Goal: Information Seeking & Learning: Learn about a topic

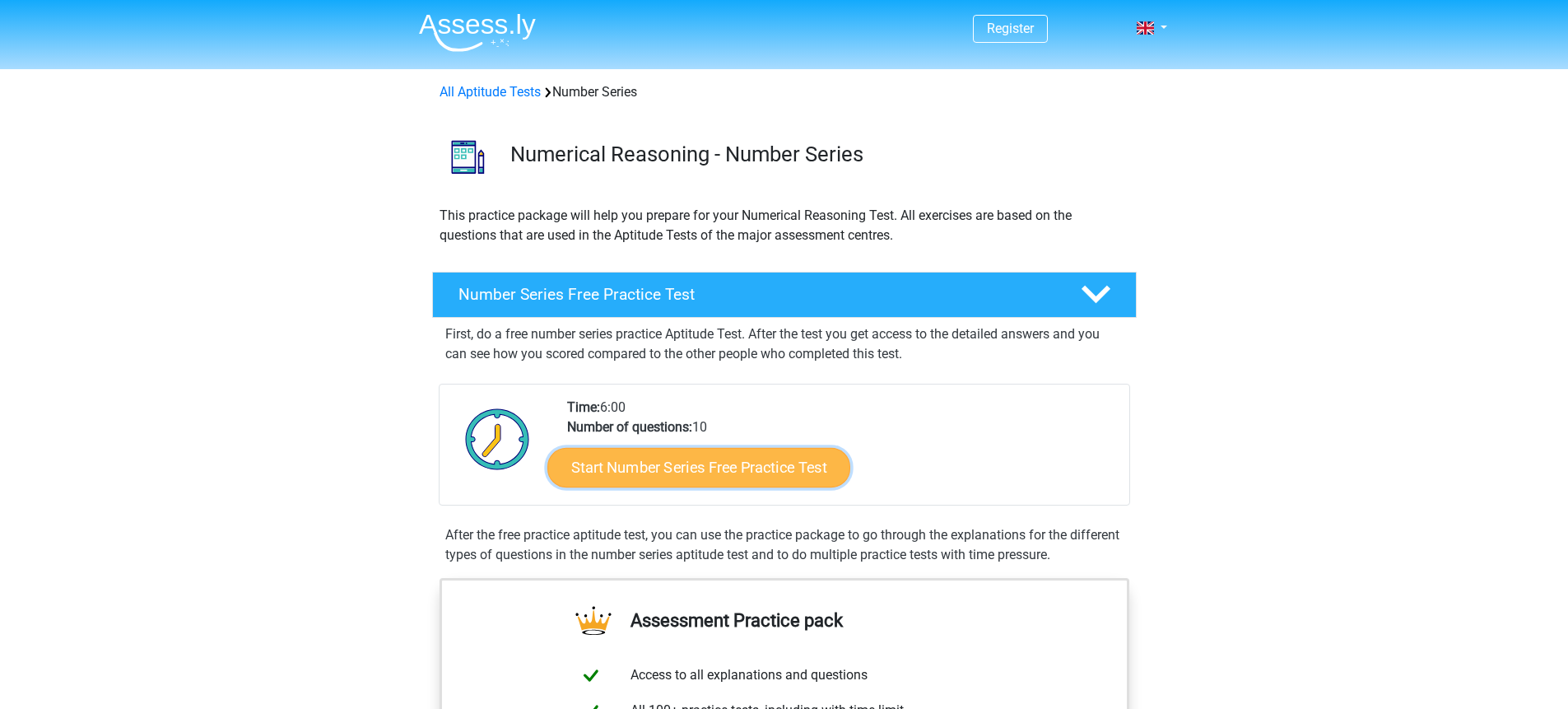
click at [678, 466] on link "Start Number Series Free Practice Test" at bounding box center [699, 467] width 303 height 39
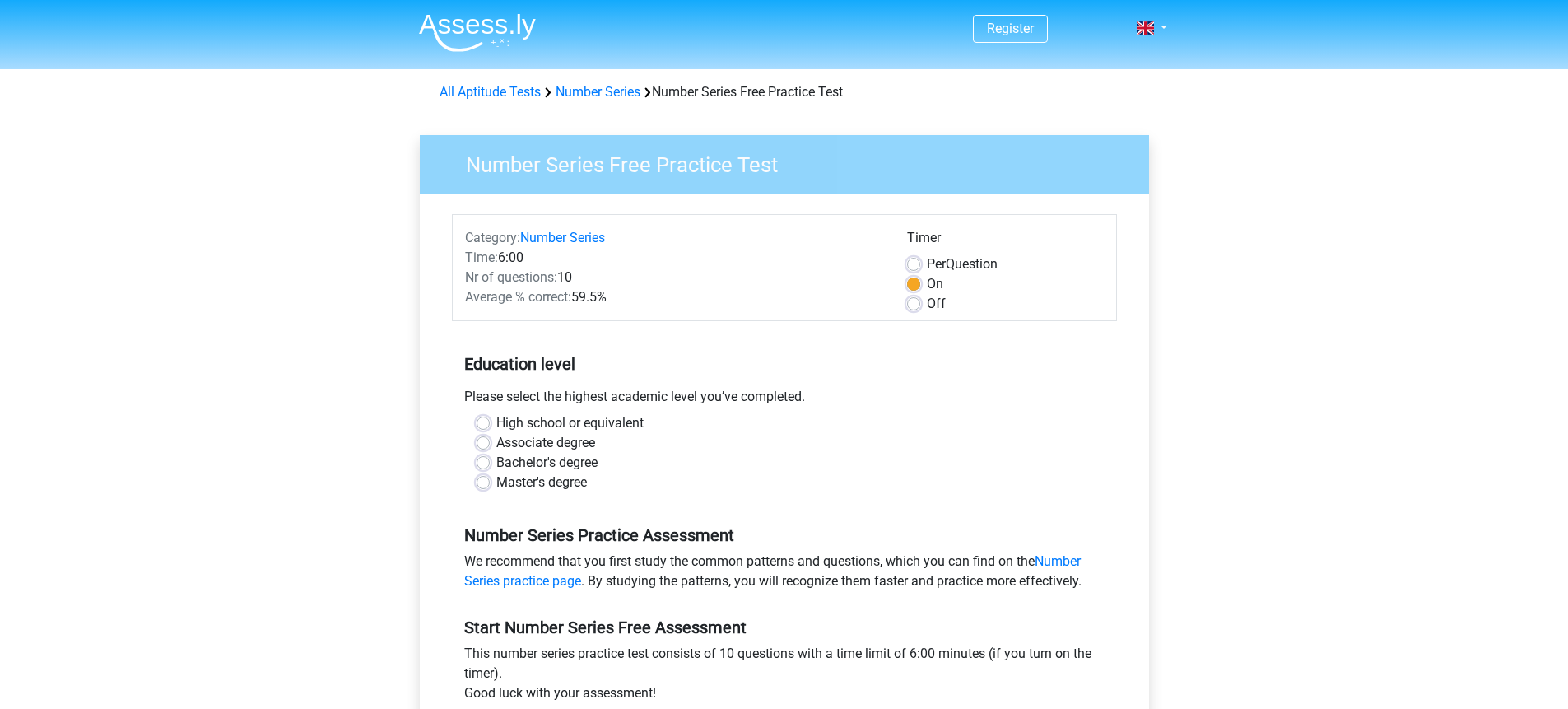
click at [496, 466] on label "Bachelor's degree" at bounding box center [547, 462] width 101 height 20
click at [487, 466] on input "Bachelor's degree" at bounding box center [482, 460] width 13 height 16
radio input "true"
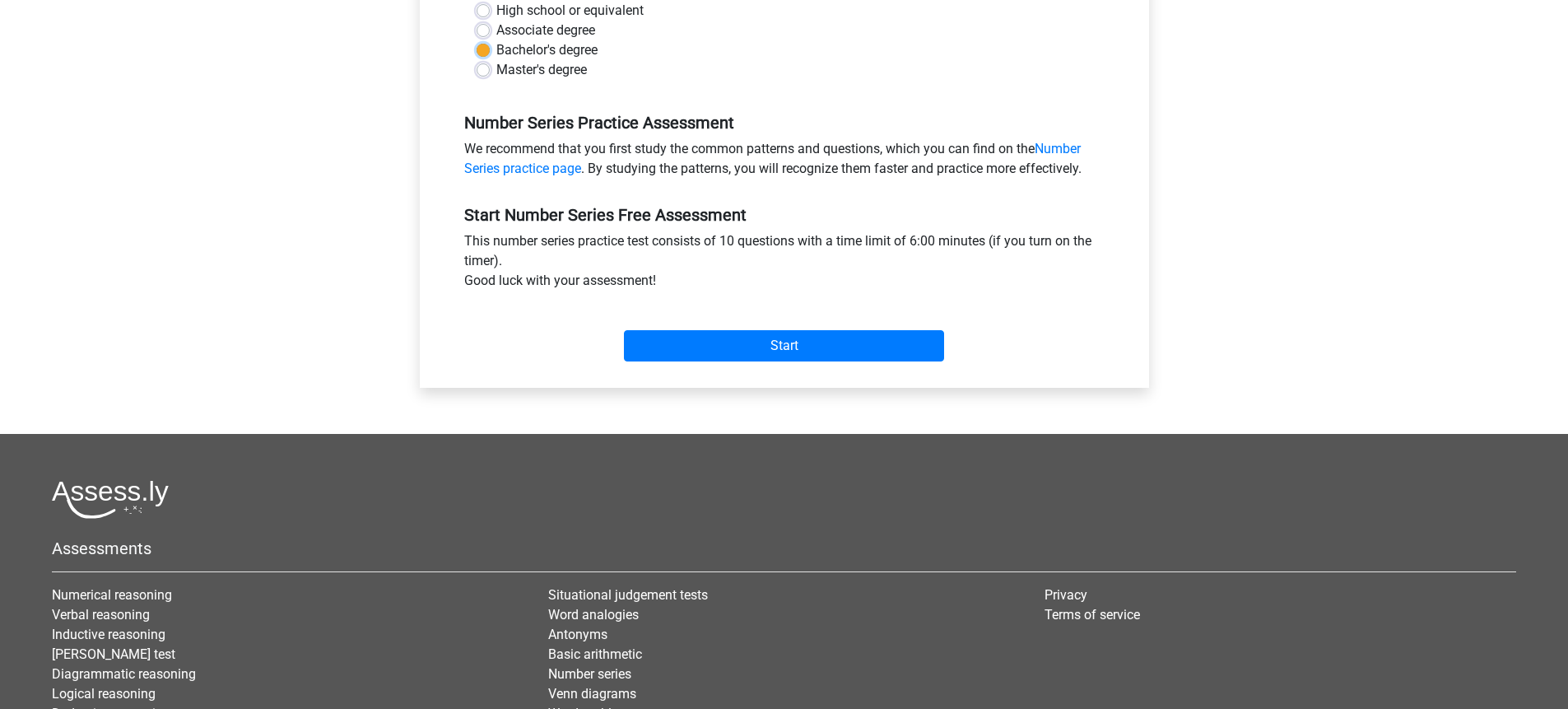
scroll to position [419, 0]
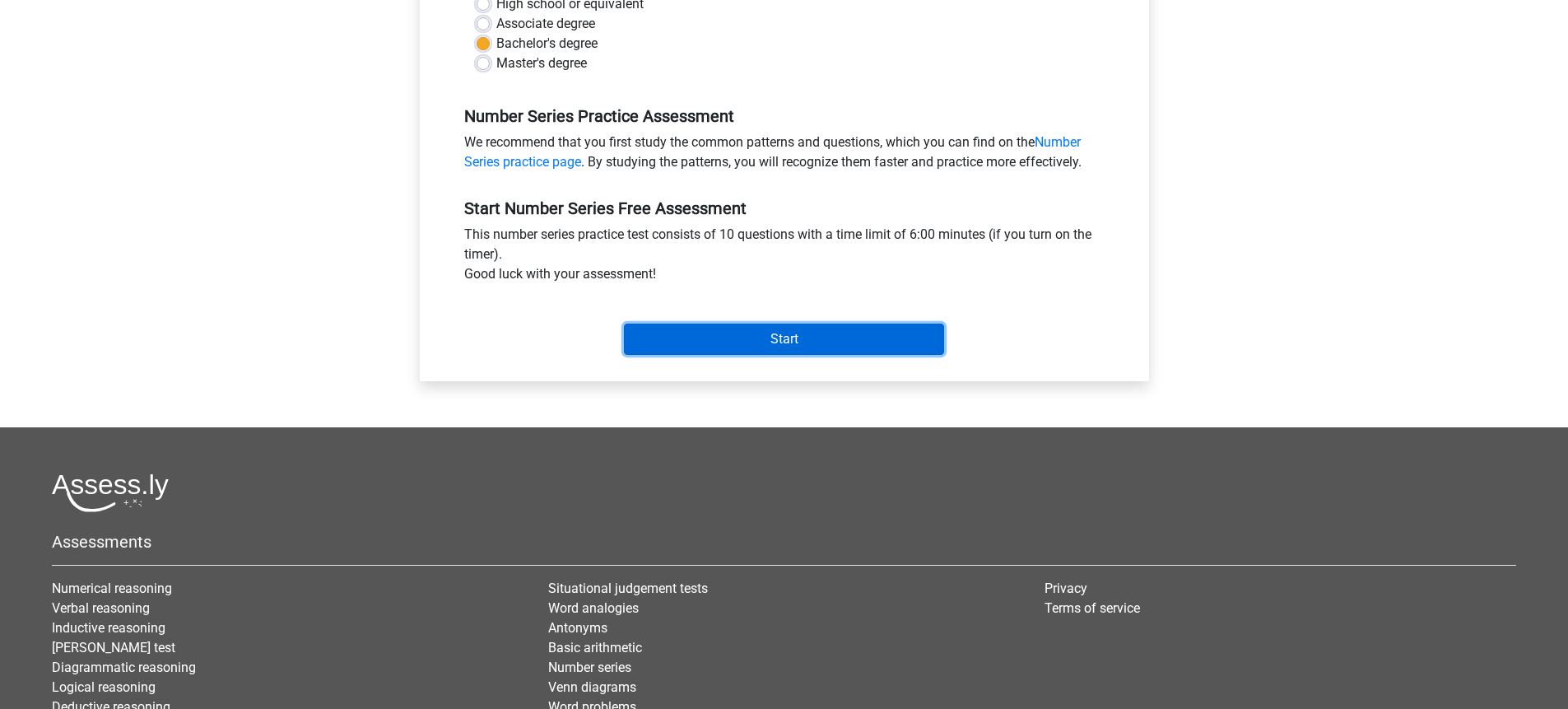
click at [789, 327] on input "Start" at bounding box center [784, 339] width 320 height 32
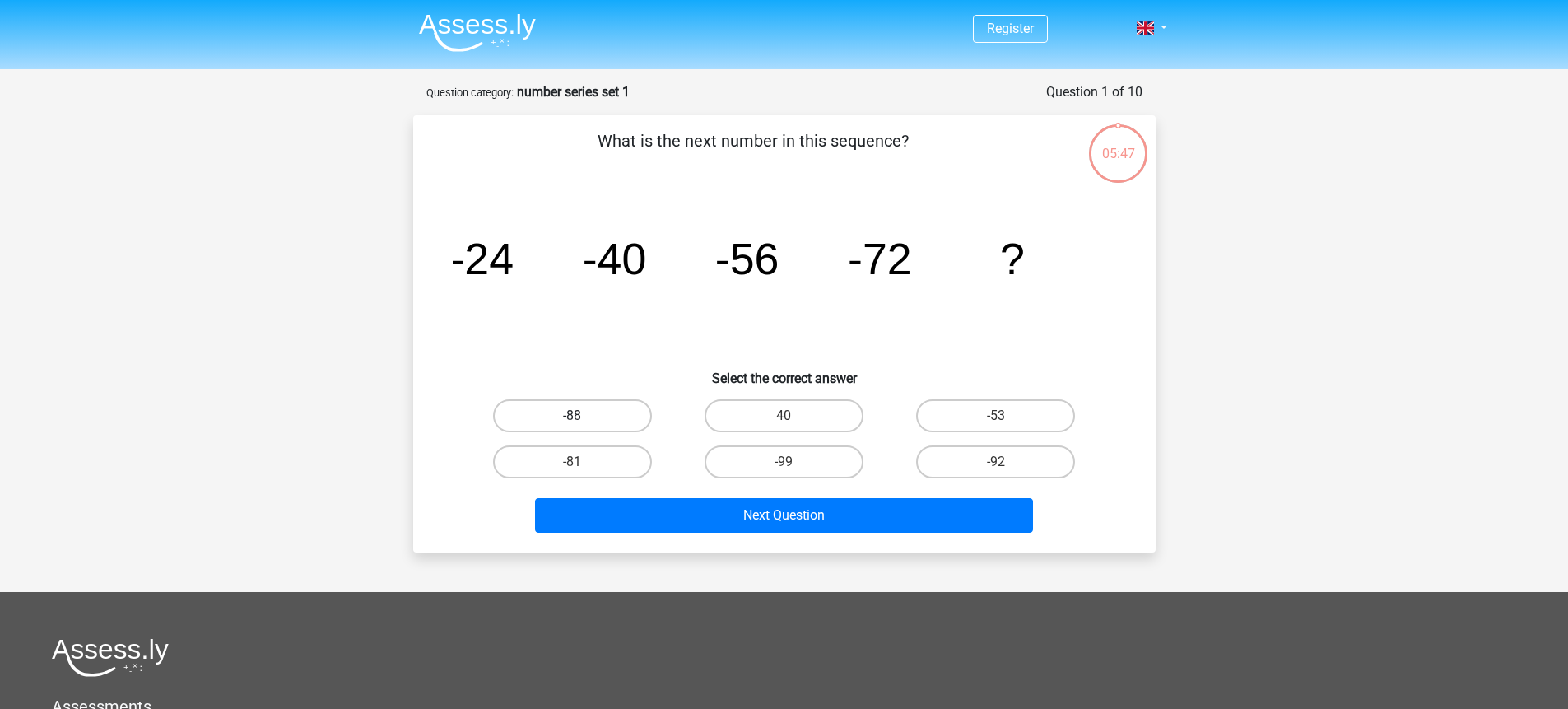
click at [609, 417] on label "-88" at bounding box center [572, 416] width 159 height 33
click at [583, 417] on input "-88" at bounding box center [578, 421] width 10 height 10
radio input "true"
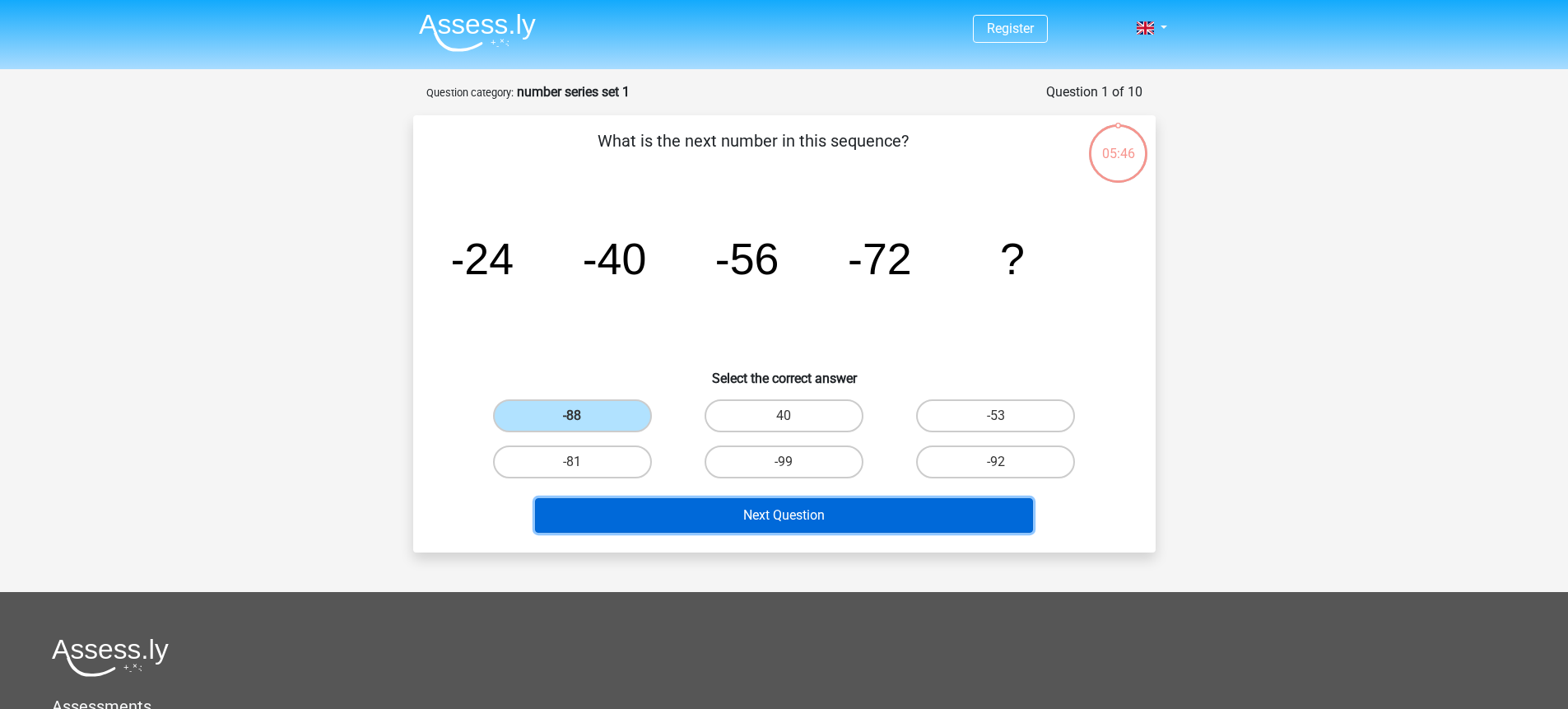
click at [791, 515] on button "Next Question" at bounding box center [784, 515] width 498 height 34
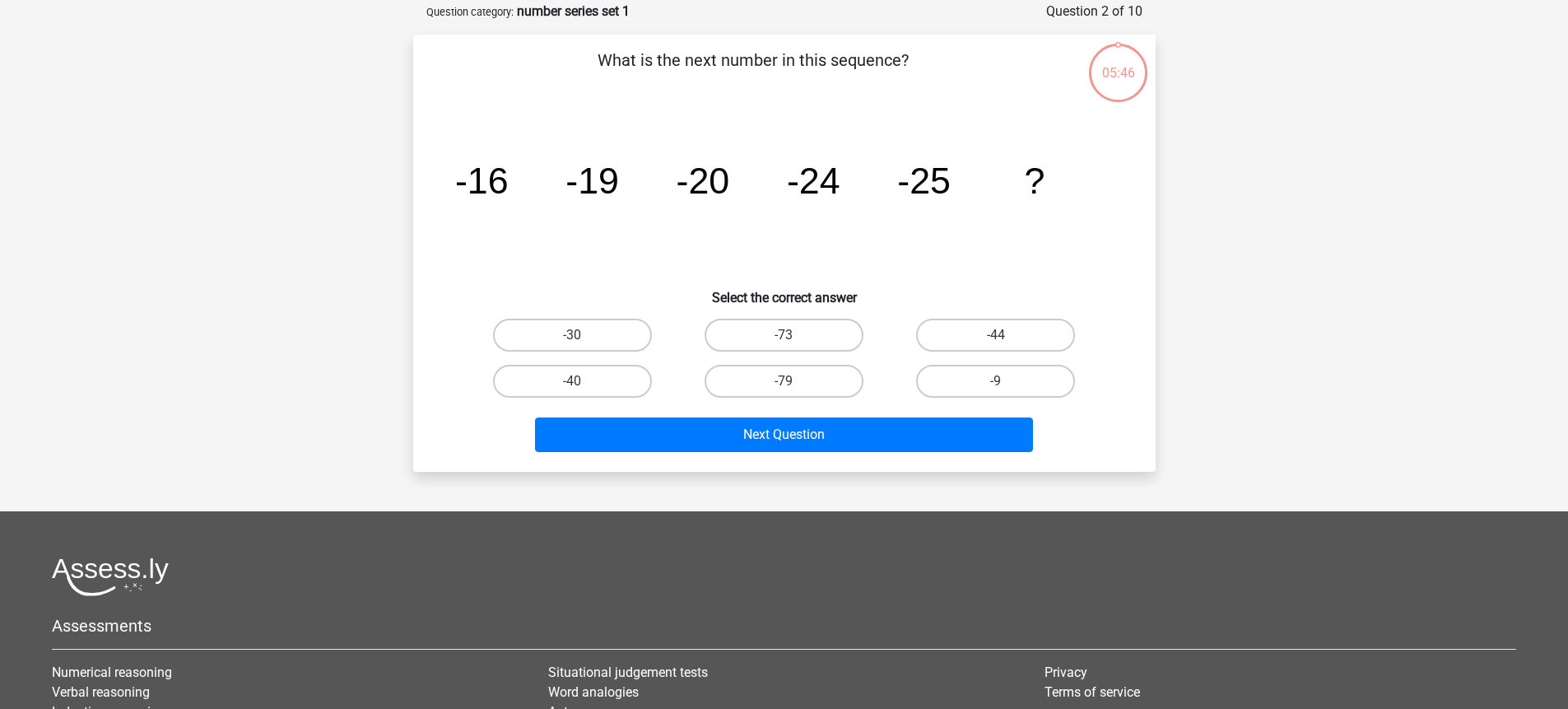
scroll to position [82, 0]
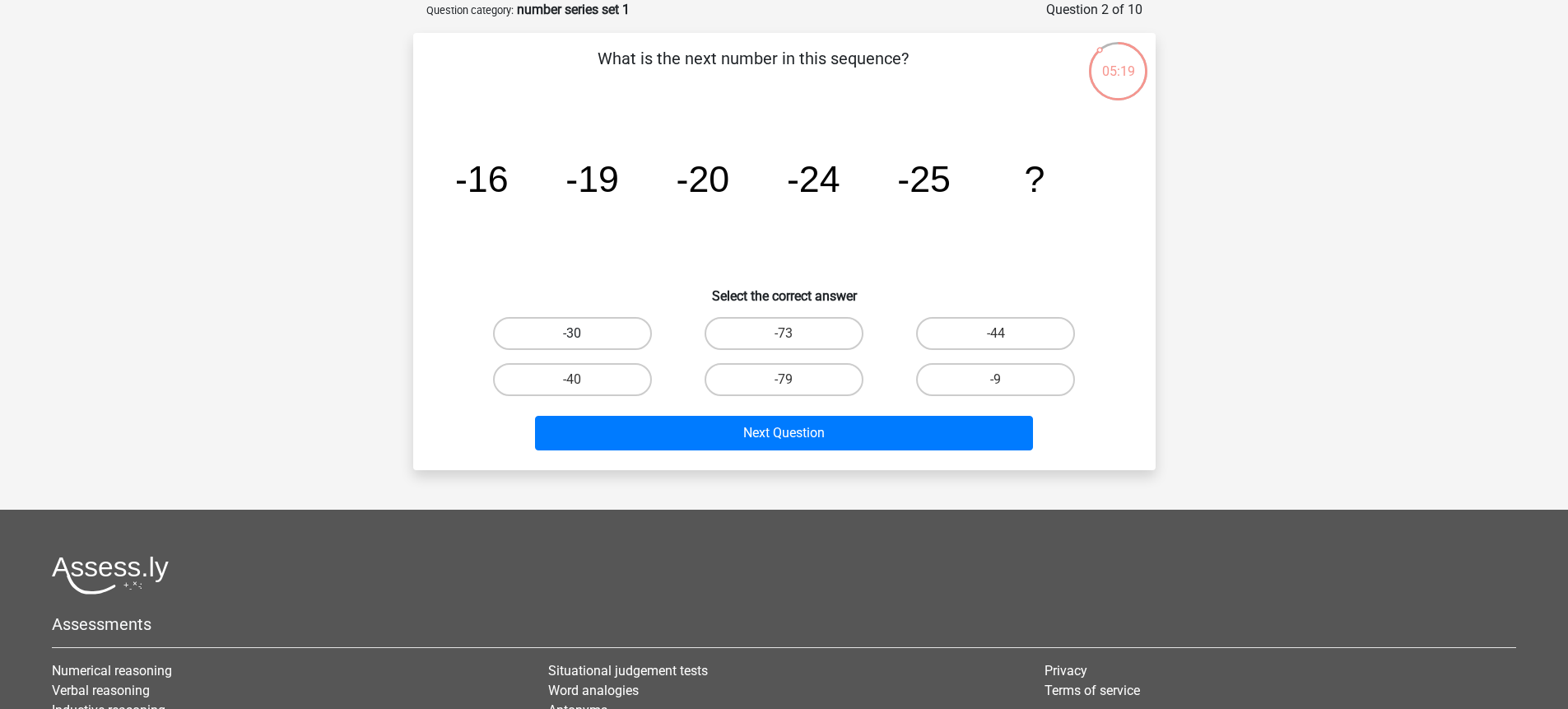
click at [622, 336] on label "-30" at bounding box center [572, 333] width 159 height 33
click at [583, 336] on input "-30" at bounding box center [578, 339] width 10 height 10
radio input "true"
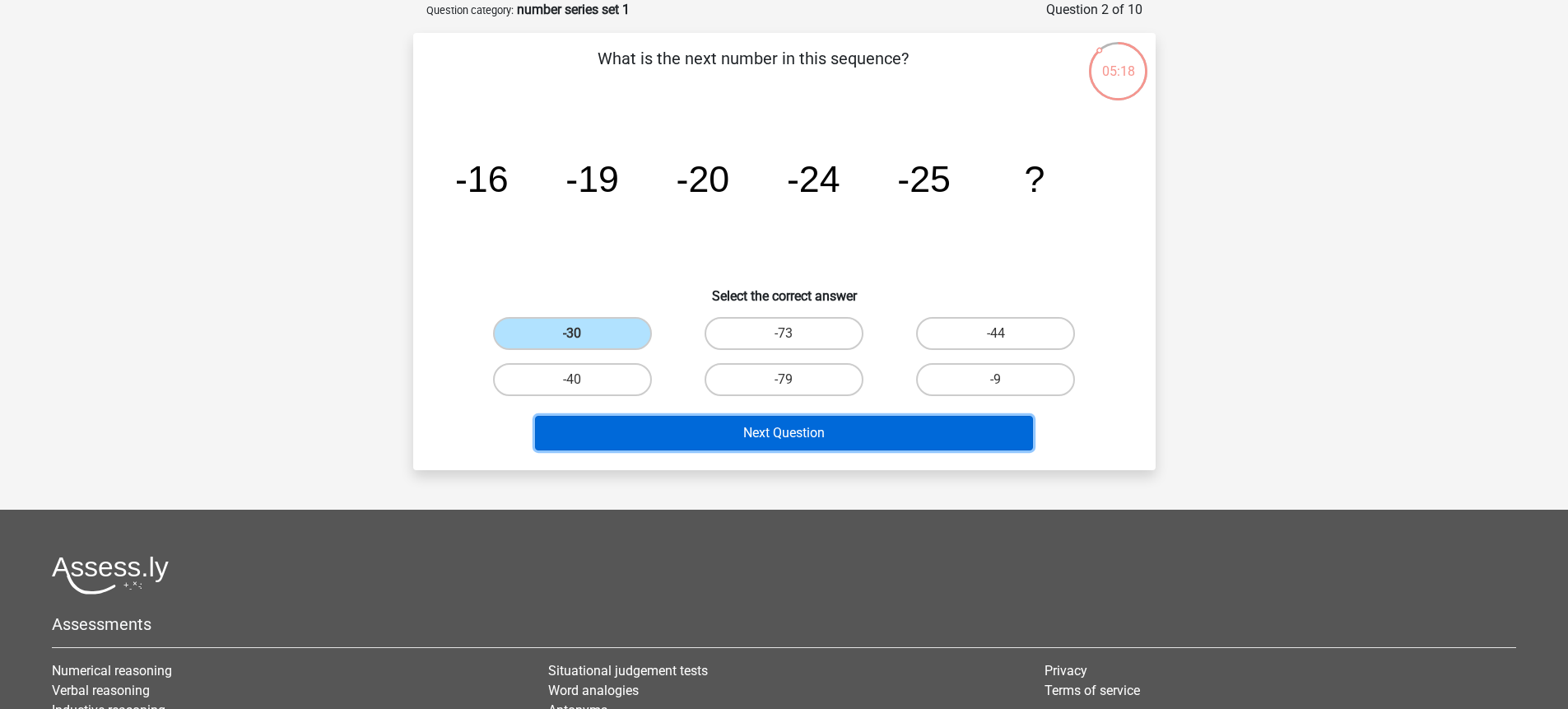
click at [766, 431] on button "Next Question" at bounding box center [784, 433] width 498 height 34
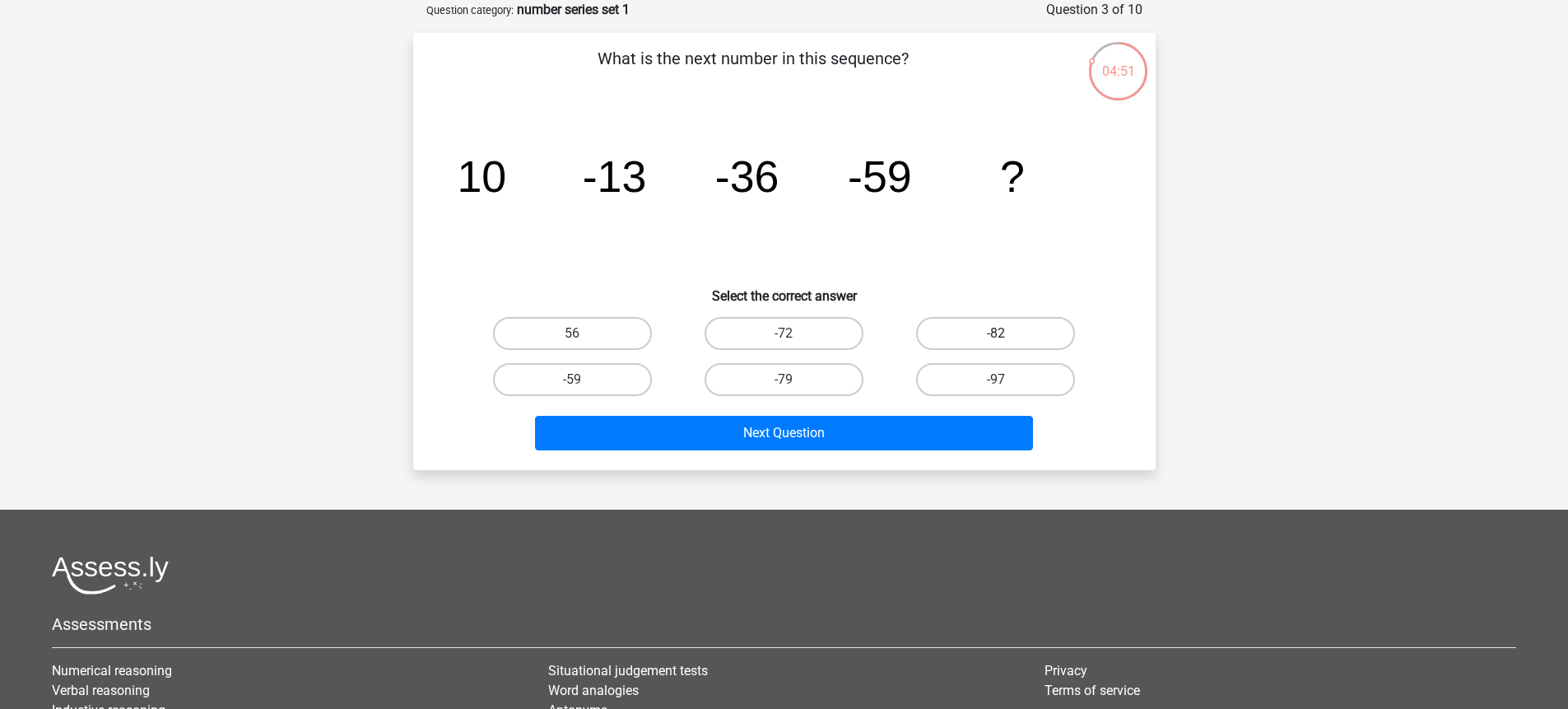
click at [961, 347] on label "-82" at bounding box center [995, 333] width 159 height 33
click at [996, 345] on input "-82" at bounding box center [1002, 339] width 10 height 10
radio input "true"
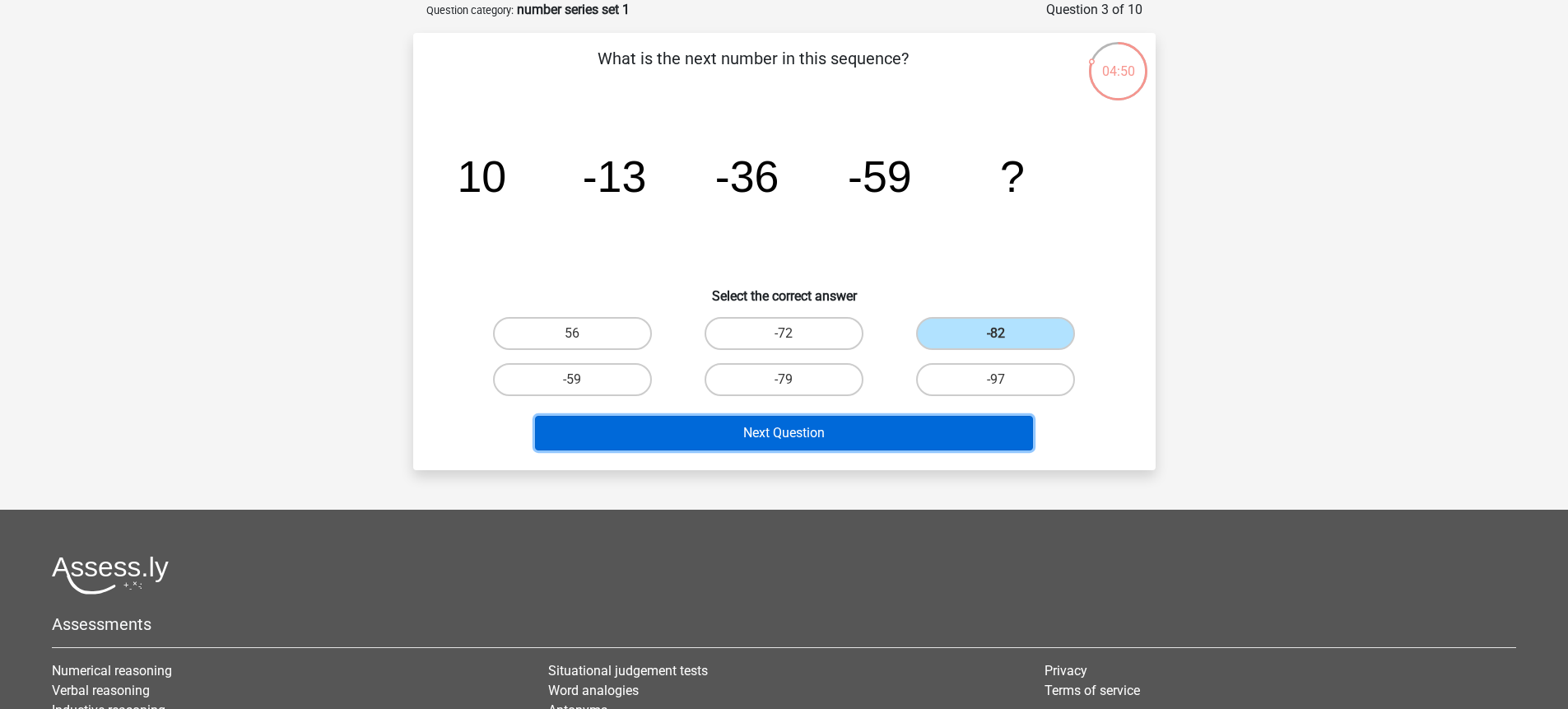
click at [899, 425] on button "Next Question" at bounding box center [784, 433] width 498 height 34
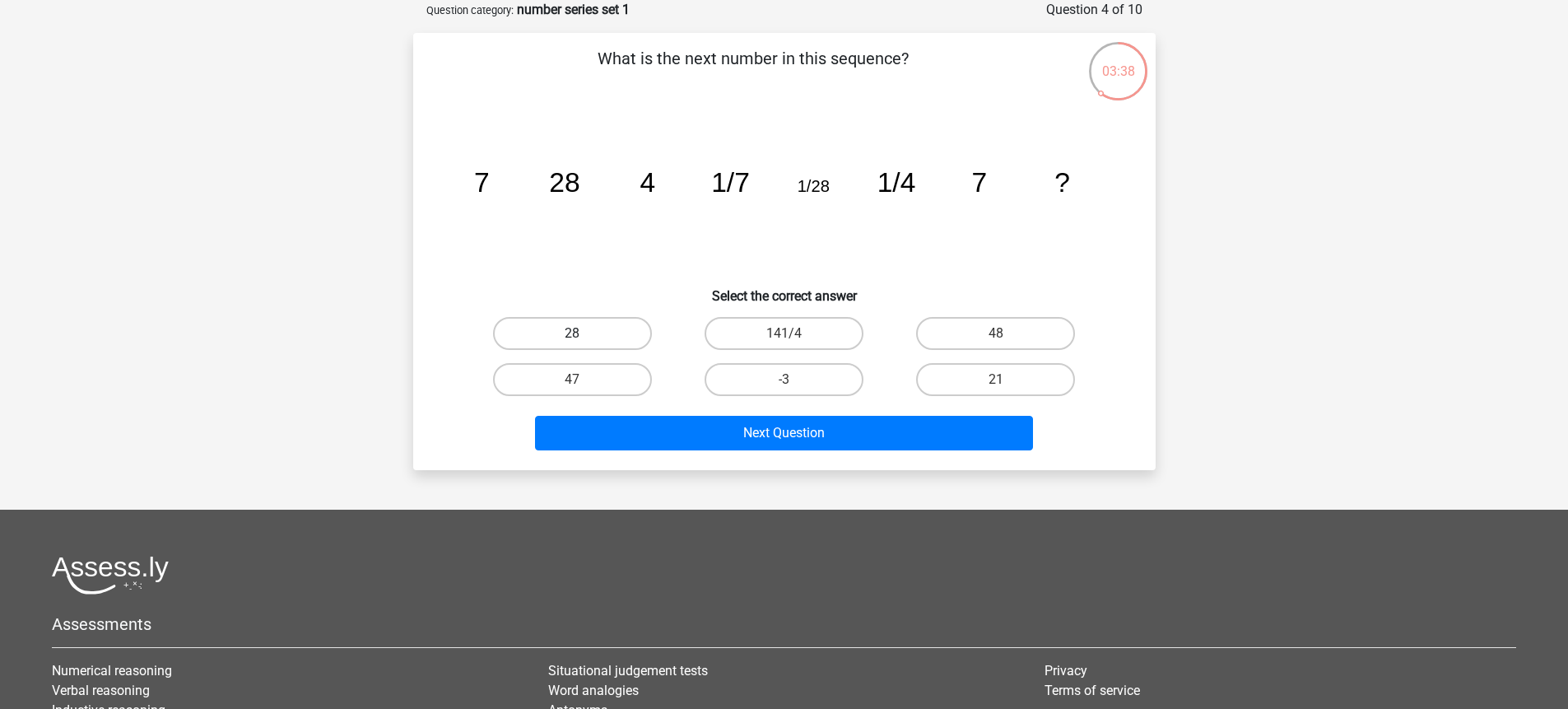
click at [605, 335] on label "28" at bounding box center [572, 333] width 159 height 33
click at [583, 335] on input "28" at bounding box center [578, 339] width 10 height 10
radio input "true"
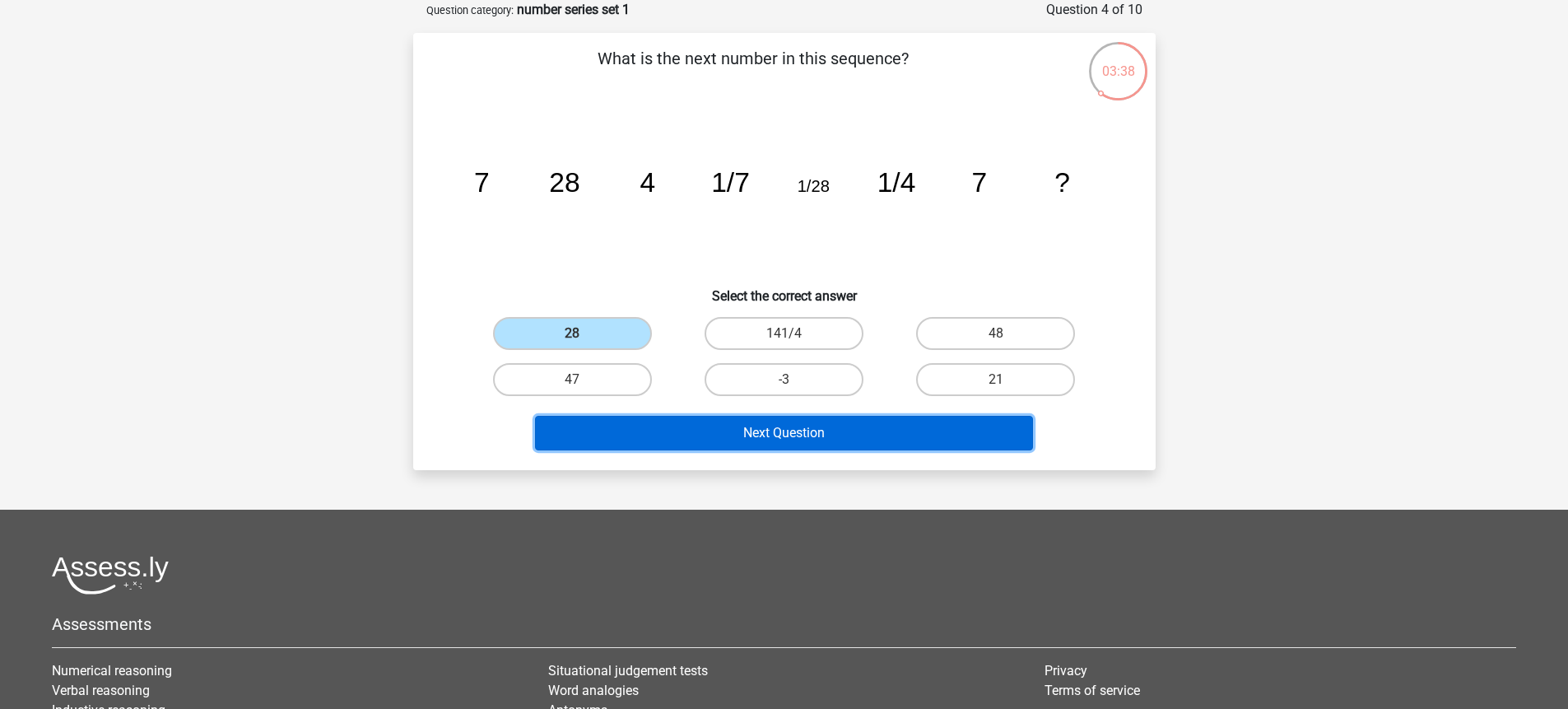
click at [725, 442] on button "Next Question" at bounding box center [784, 433] width 498 height 34
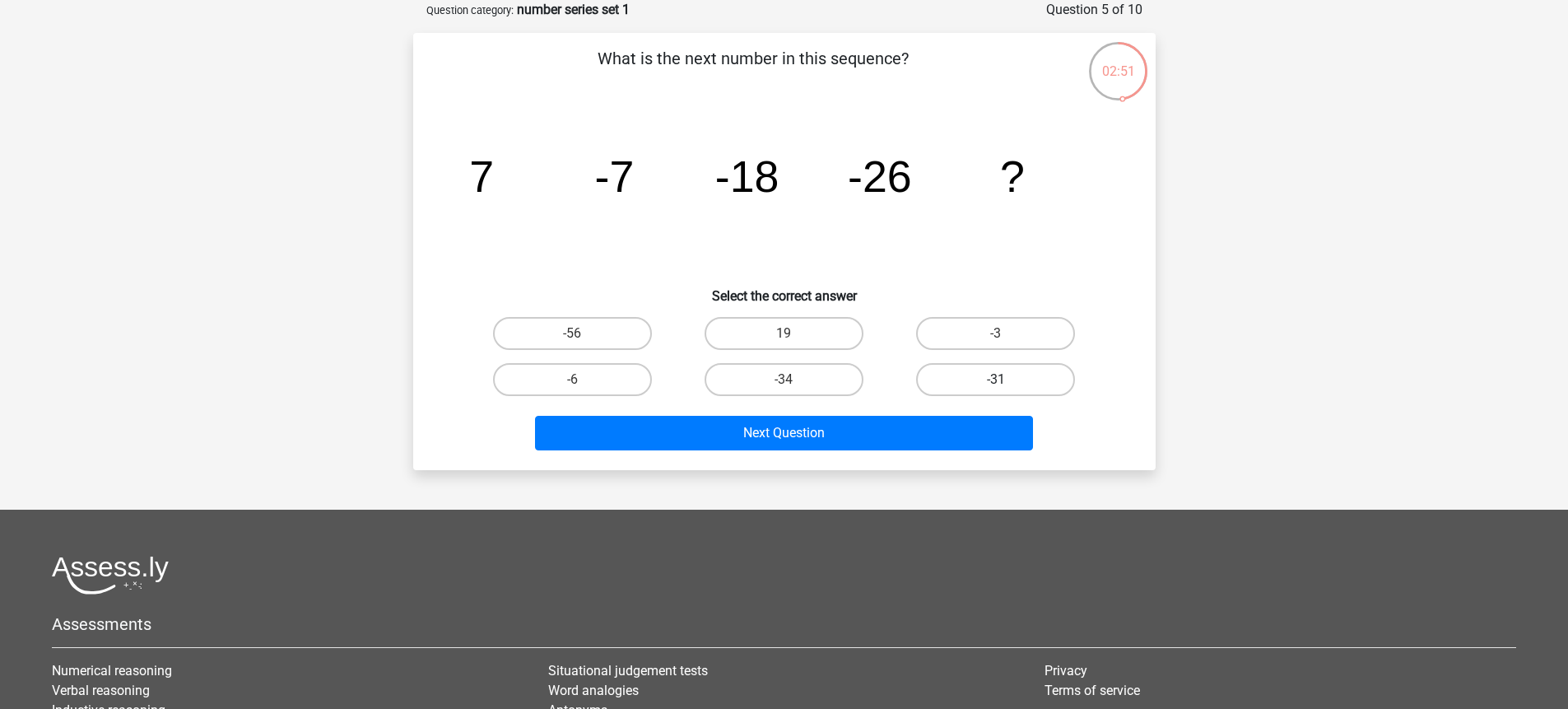
click at [977, 376] on label "-31" at bounding box center [995, 380] width 159 height 33
click at [996, 380] on input "-31" at bounding box center [1002, 385] width 10 height 10
radio input "true"
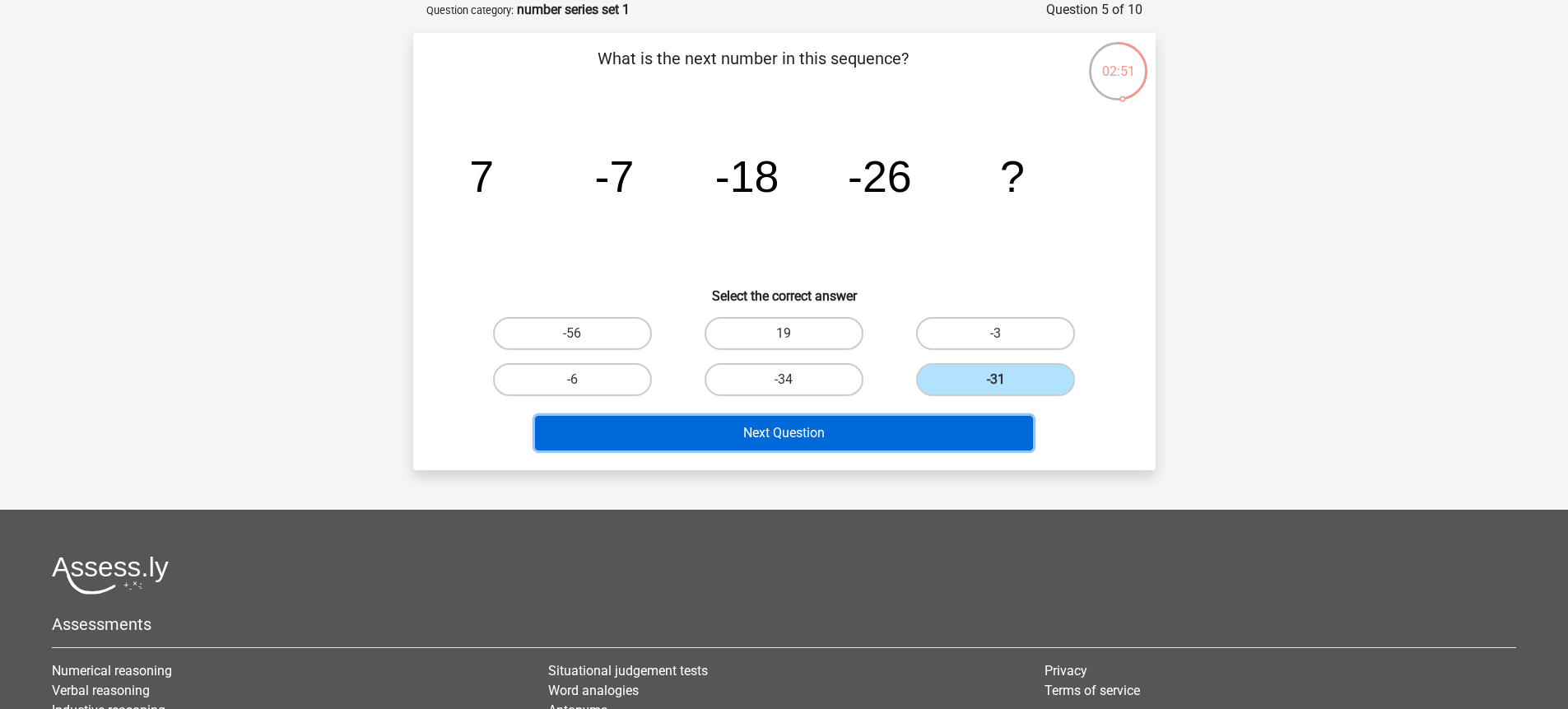
click at [871, 435] on button "Next Question" at bounding box center [784, 433] width 498 height 34
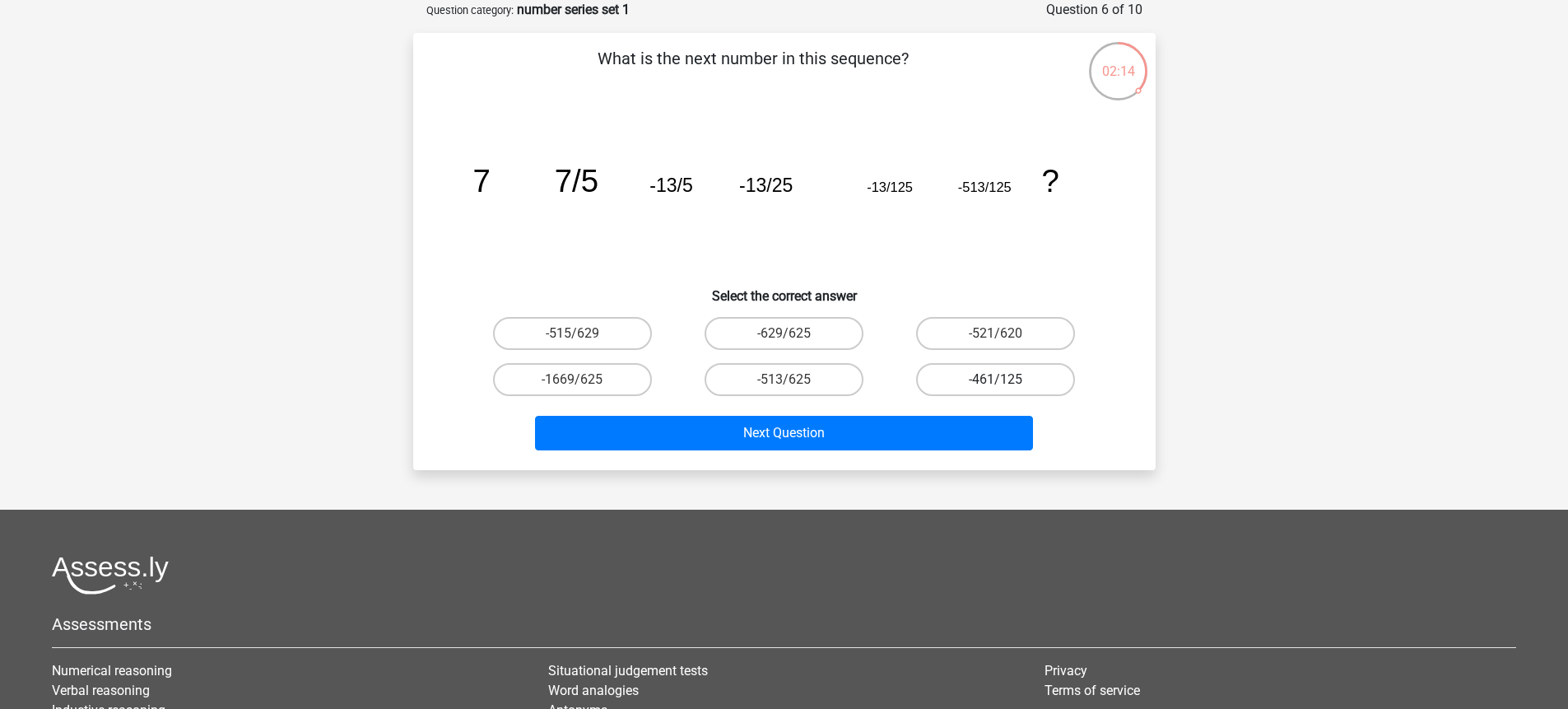
click at [1008, 382] on label "-461/125" at bounding box center [995, 380] width 159 height 33
click at [1007, 382] on input "-461/125" at bounding box center [1002, 385] width 10 height 10
radio input "true"
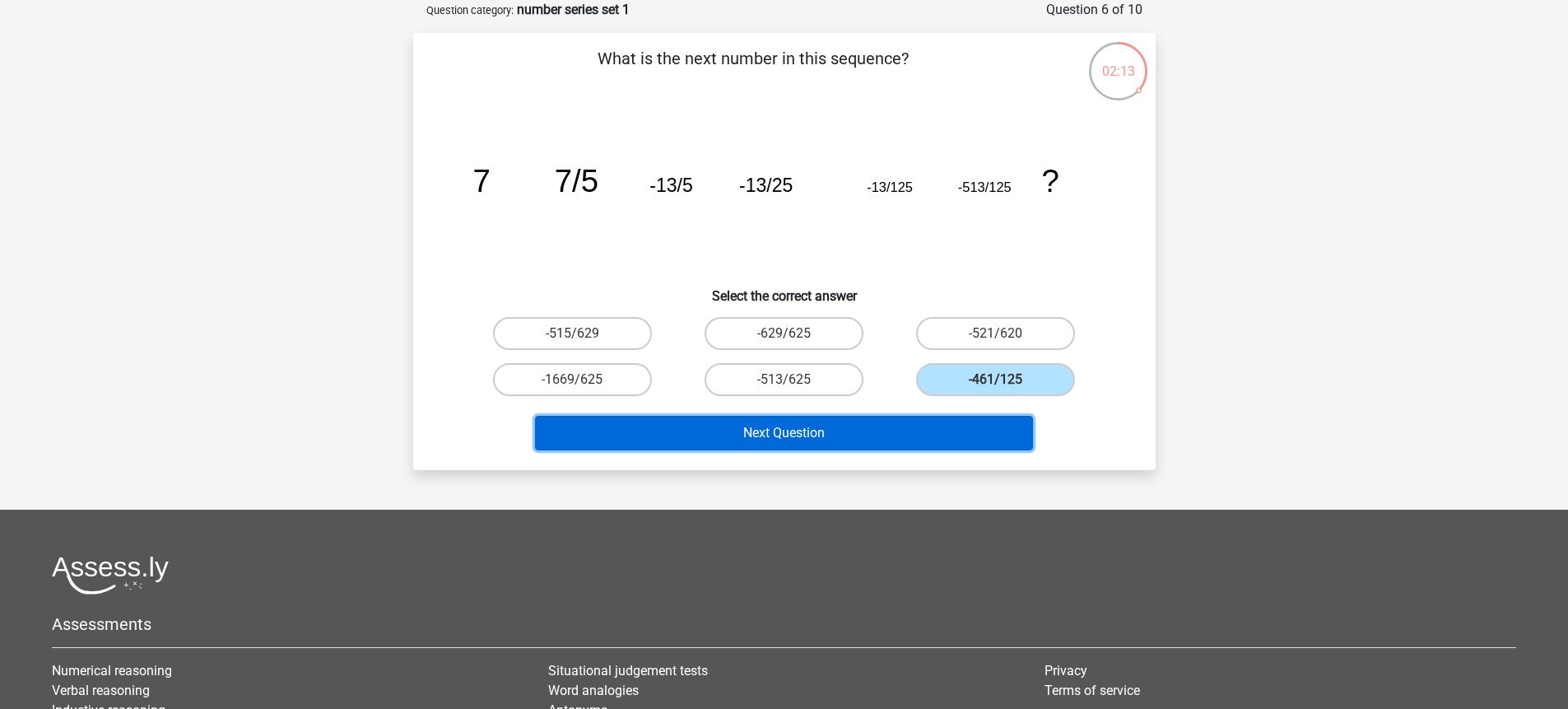
click at [948, 430] on button "Next Question" at bounding box center [784, 433] width 498 height 34
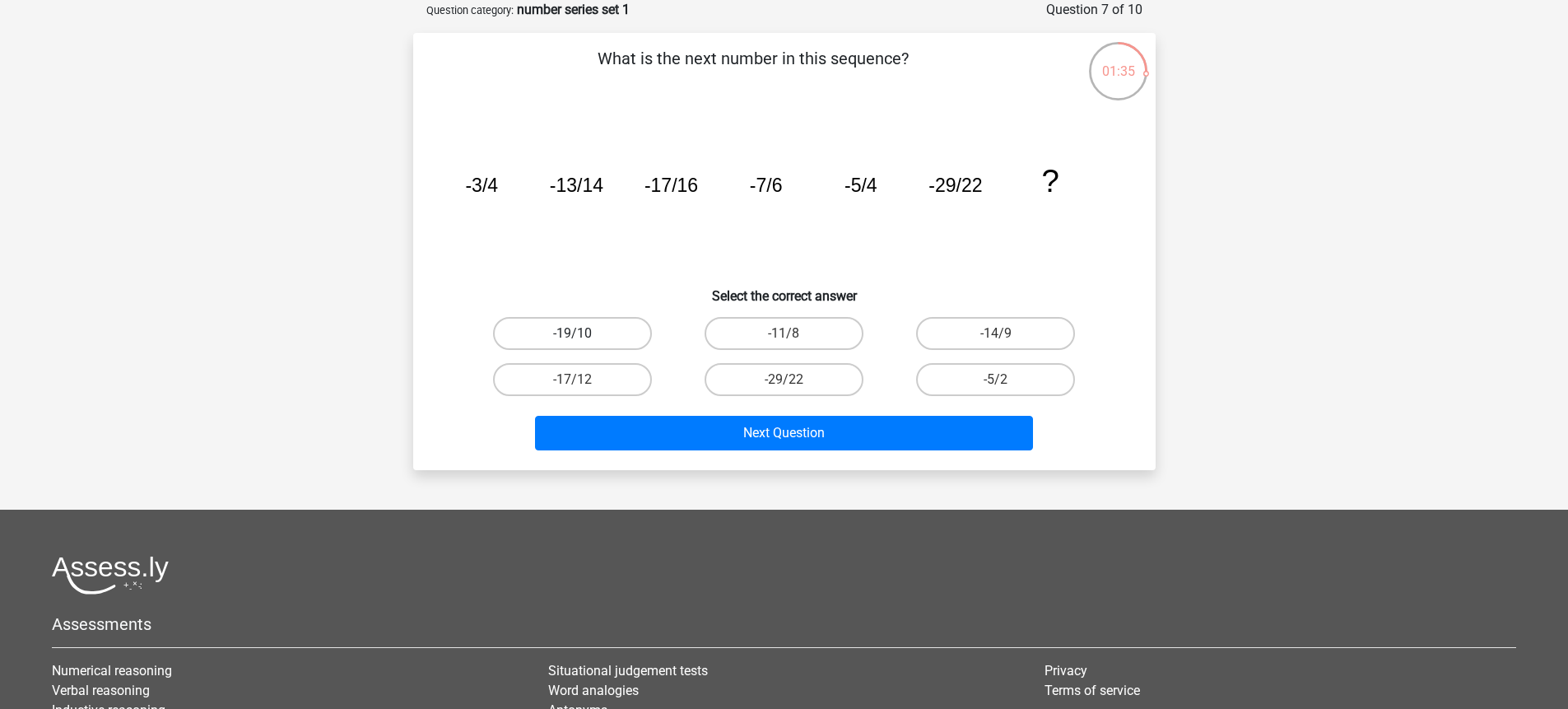
click at [626, 327] on label "-19/10" at bounding box center [572, 333] width 159 height 33
click at [583, 333] on input "-19/10" at bounding box center [578, 339] width 10 height 10
radio input "true"
click at [752, 381] on label "-29/22" at bounding box center [784, 380] width 159 height 33
click at [784, 381] on input "-29/22" at bounding box center [789, 385] width 10 height 10
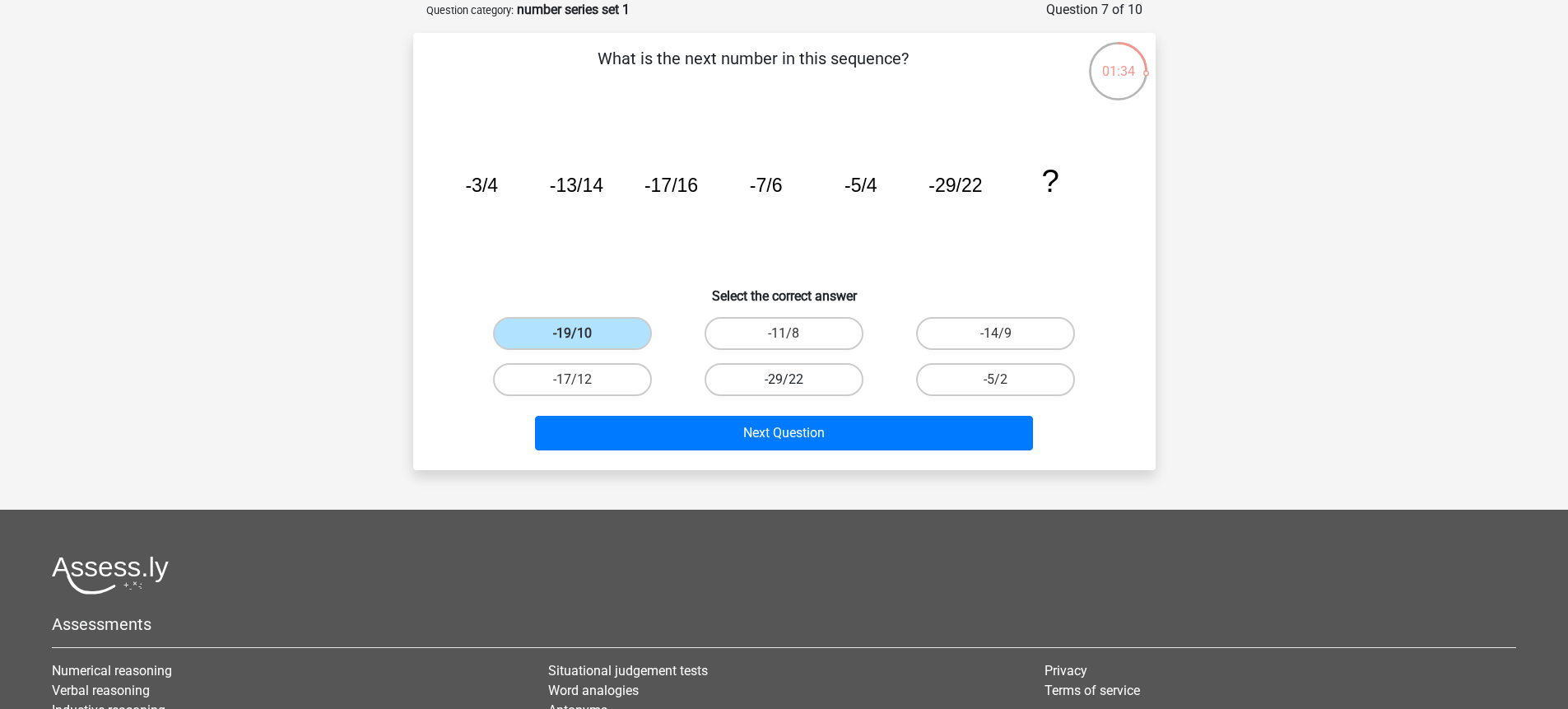
radio input "true"
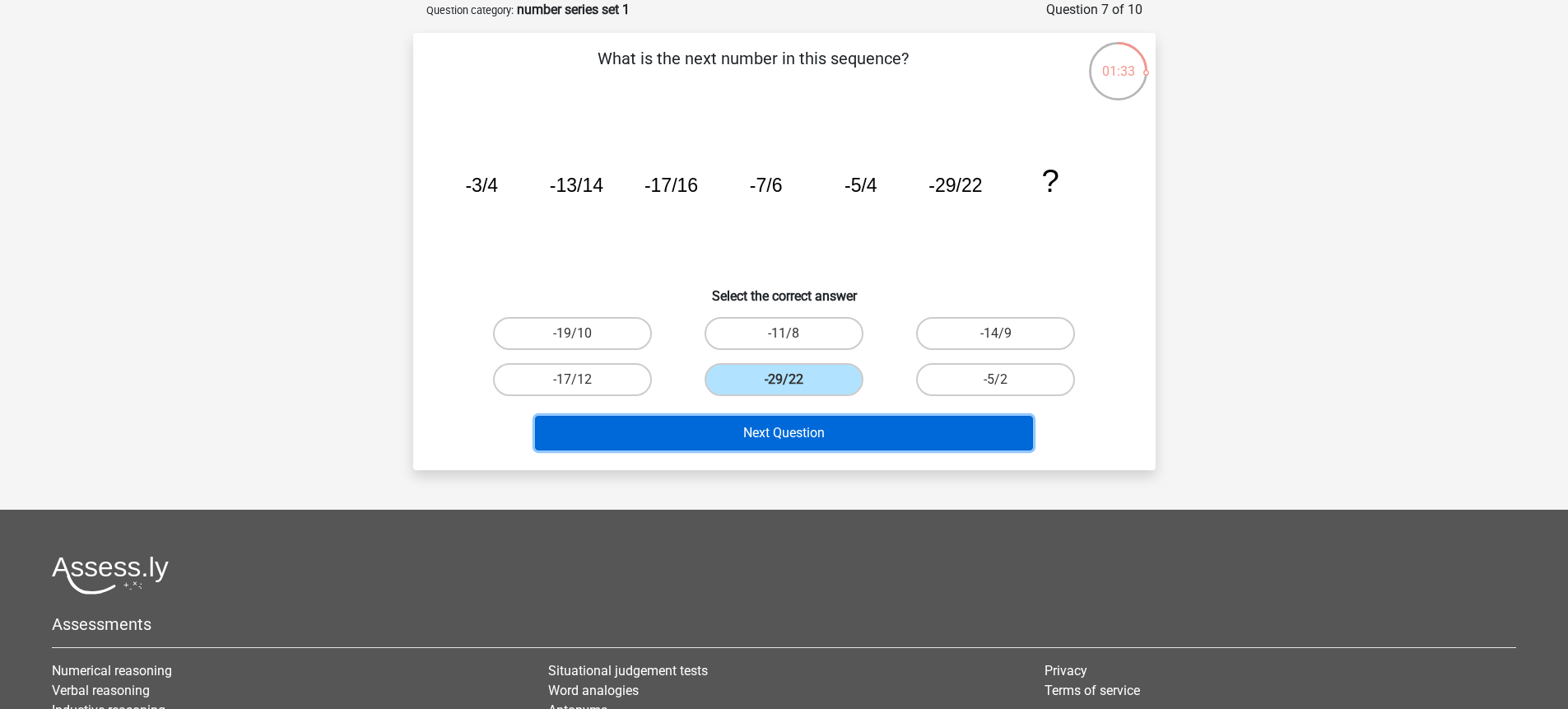
click at [790, 444] on button "Next Question" at bounding box center [784, 433] width 498 height 34
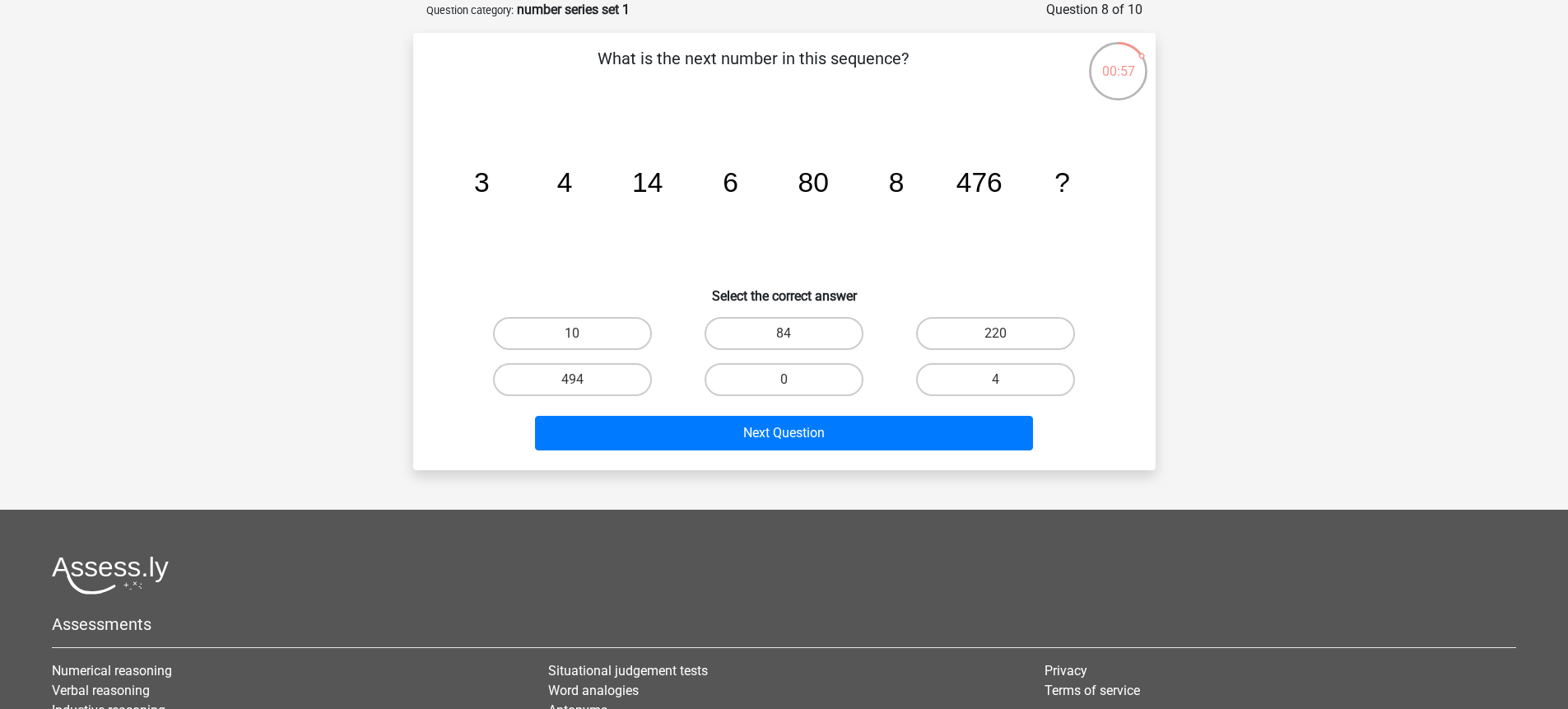
click at [578, 333] on input "10" at bounding box center [578, 339] width 10 height 10
radio input "true"
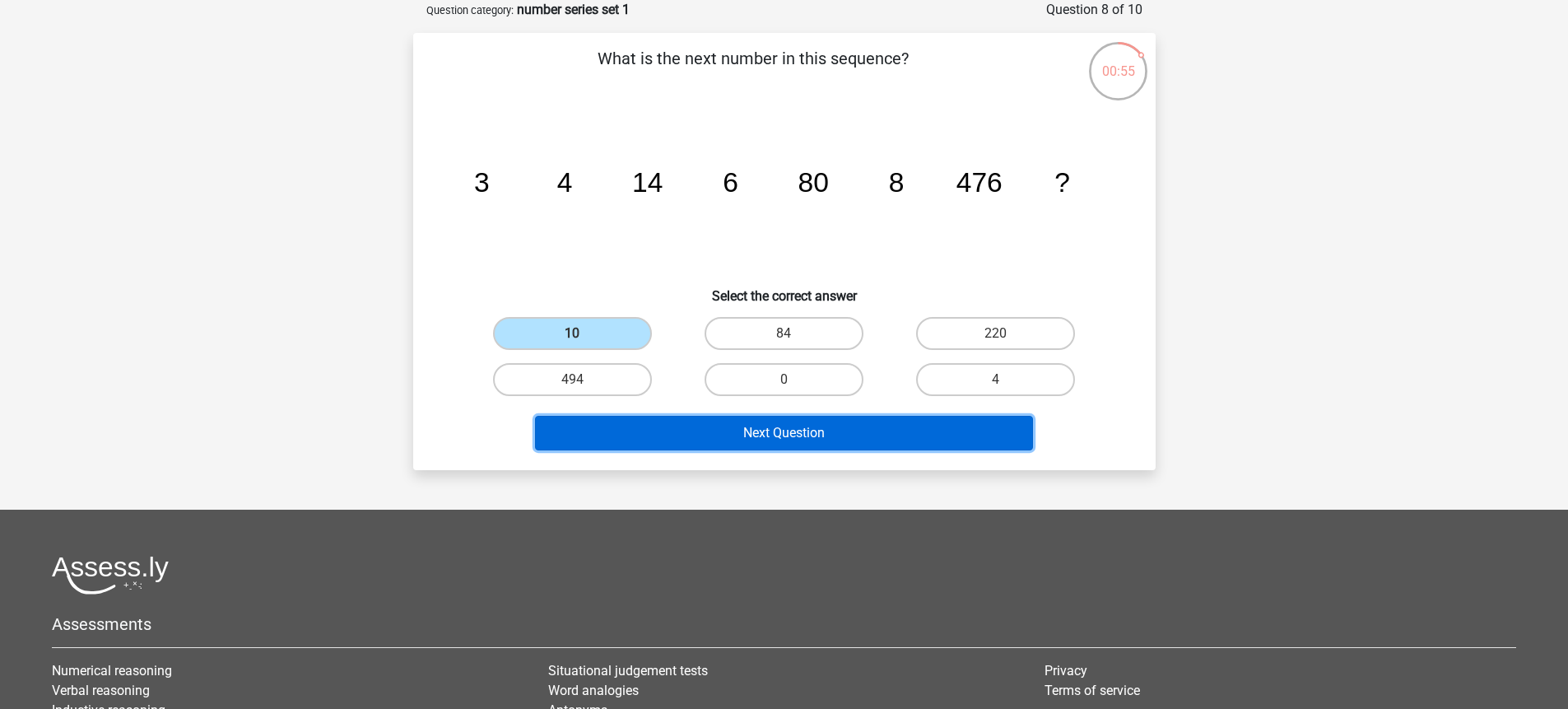
click at [711, 440] on button "Next Question" at bounding box center [784, 433] width 498 height 34
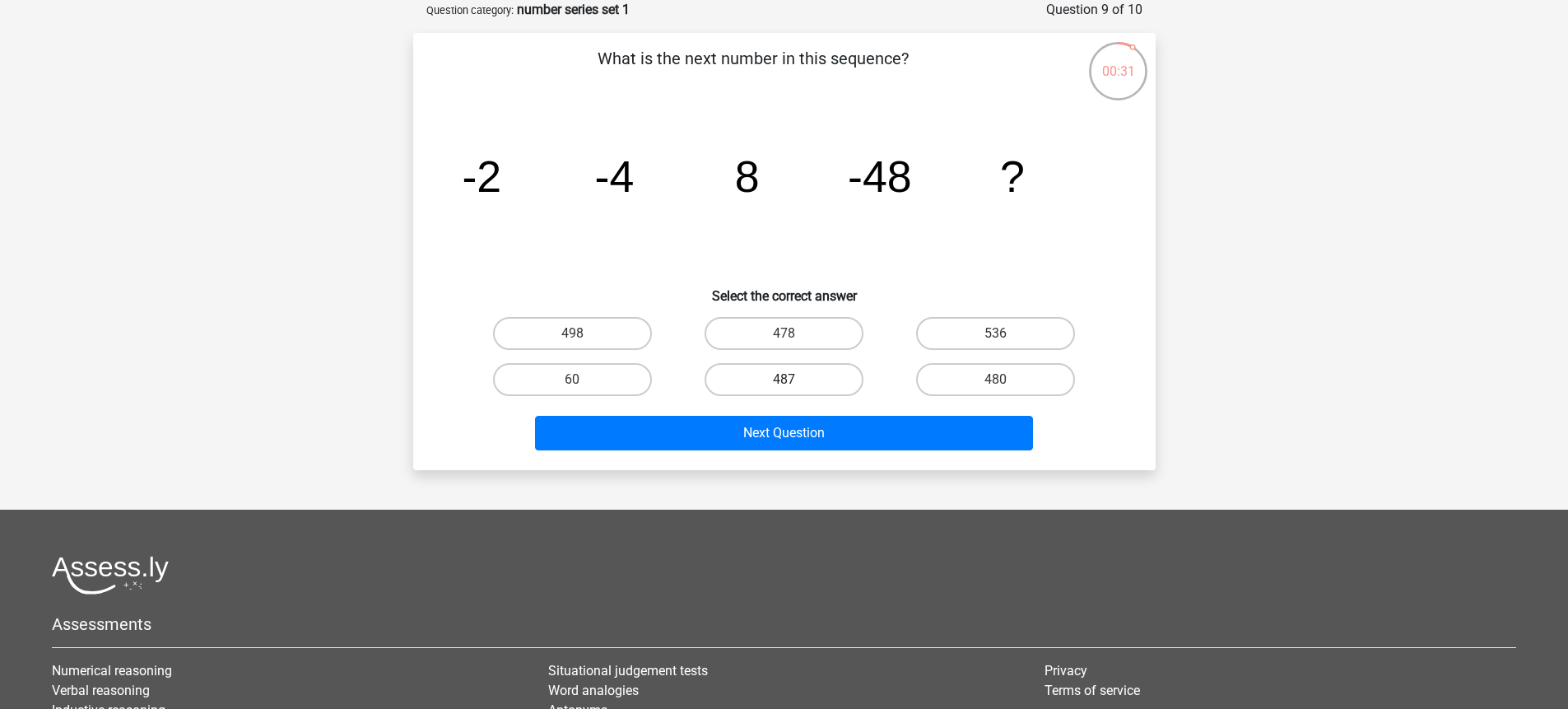
click at [802, 386] on label "487" at bounding box center [784, 380] width 159 height 33
click at [794, 386] on input "487" at bounding box center [789, 385] width 10 height 10
radio input "true"
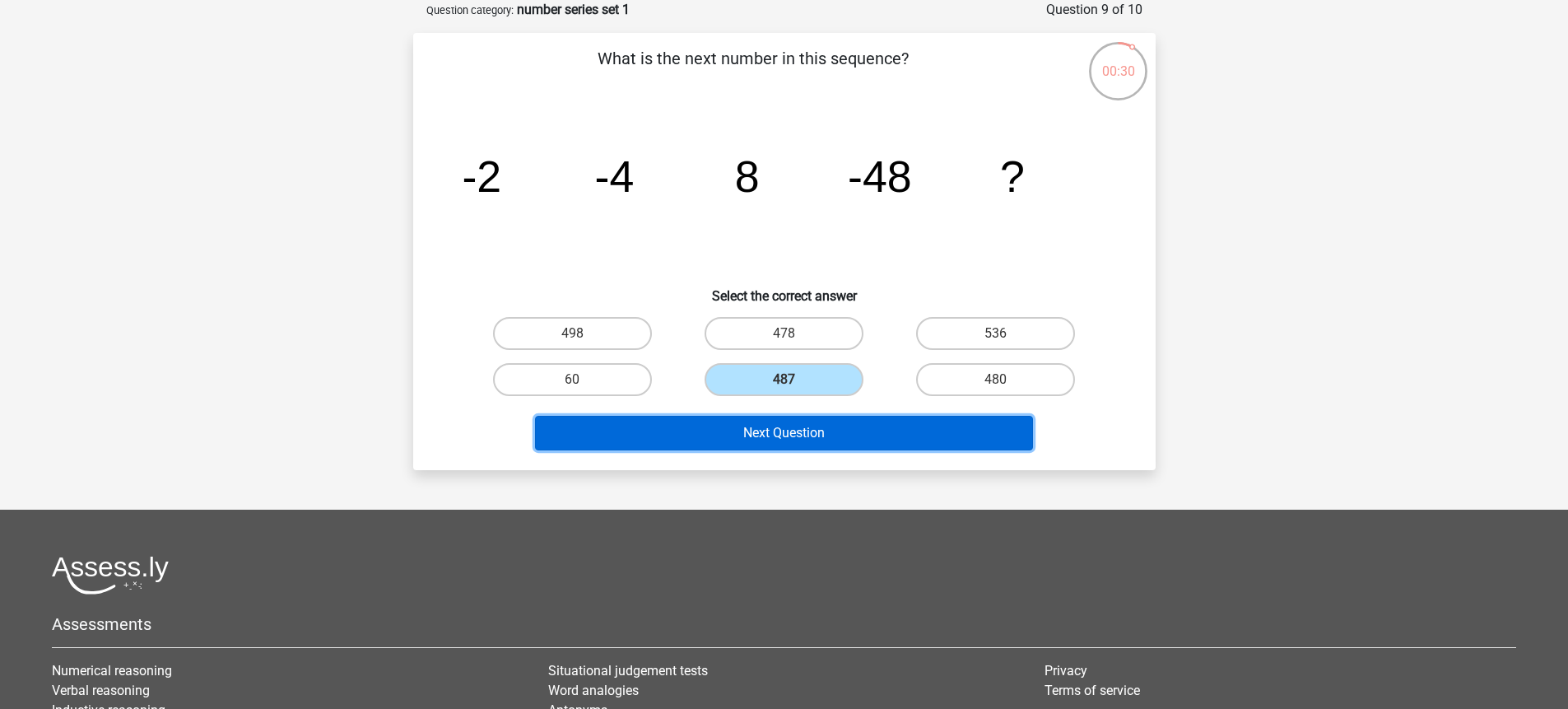
click at [775, 448] on button "Next Question" at bounding box center [784, 433] width 498 height 34
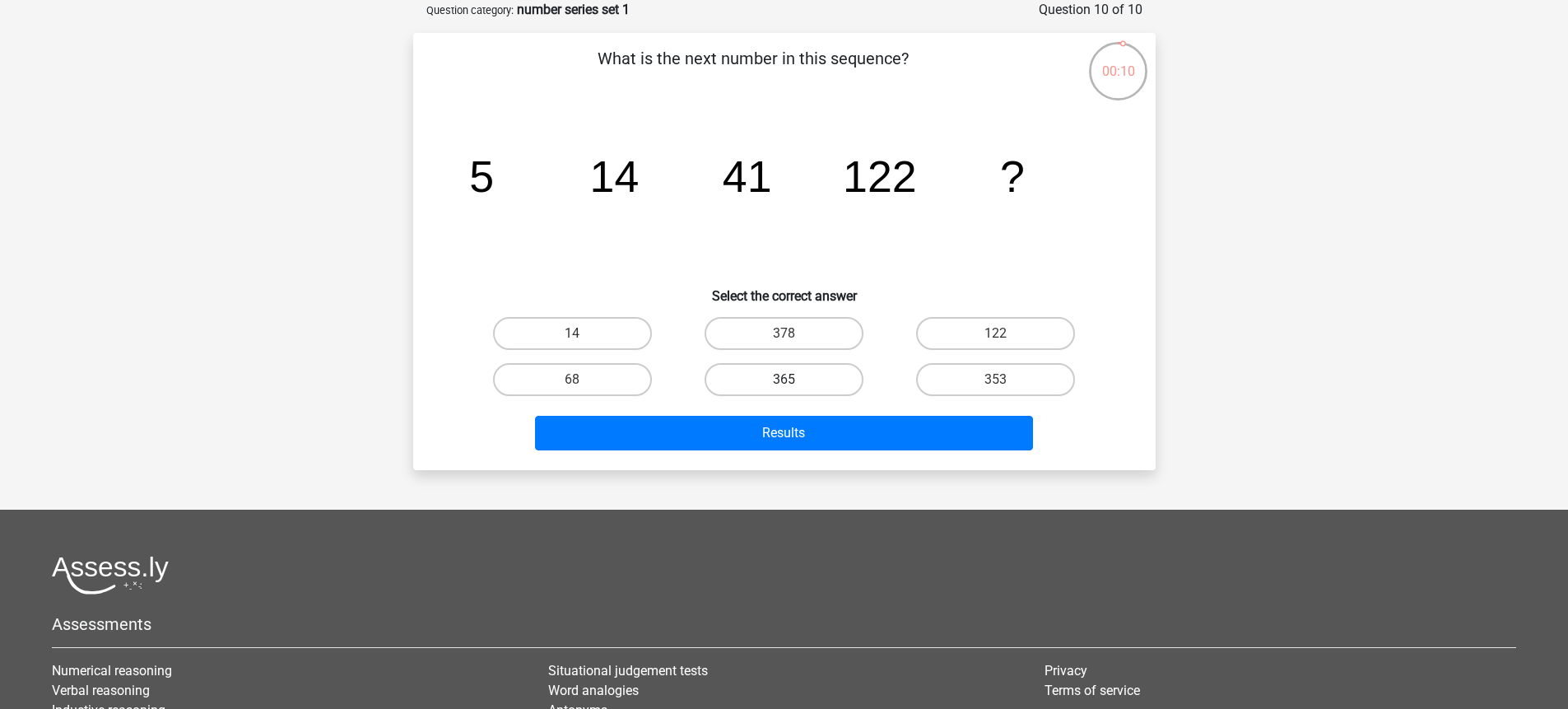
click at [823, 384] on label "365" at bounding box center [784, 380] width 159 height 33
click at [794, 384] on input "365" at bounding box center [789, 385] width 10 height 10
radio input "true"
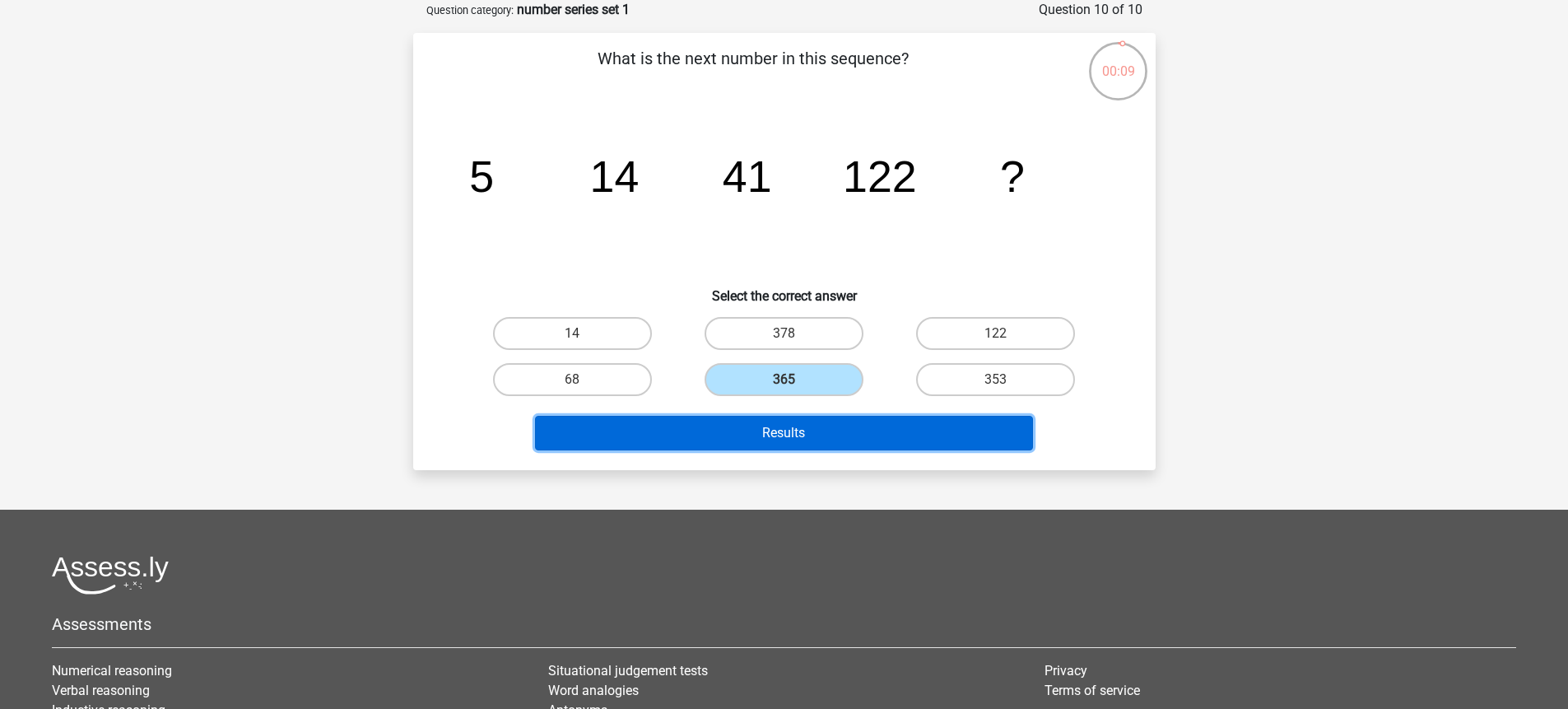
click at [797, 428] on button "Results" at bounding box center [784, 433] width 498 height 34
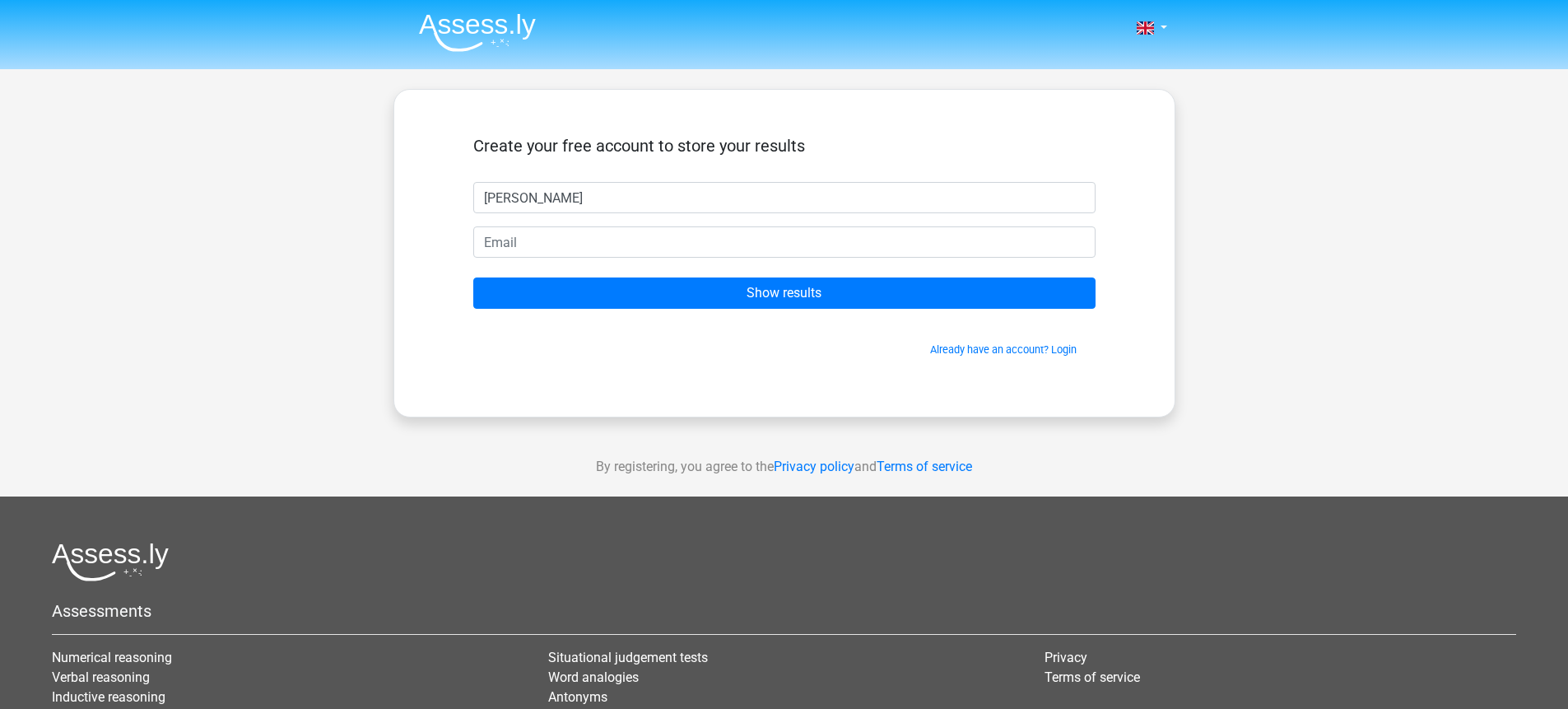
type input "gustav"
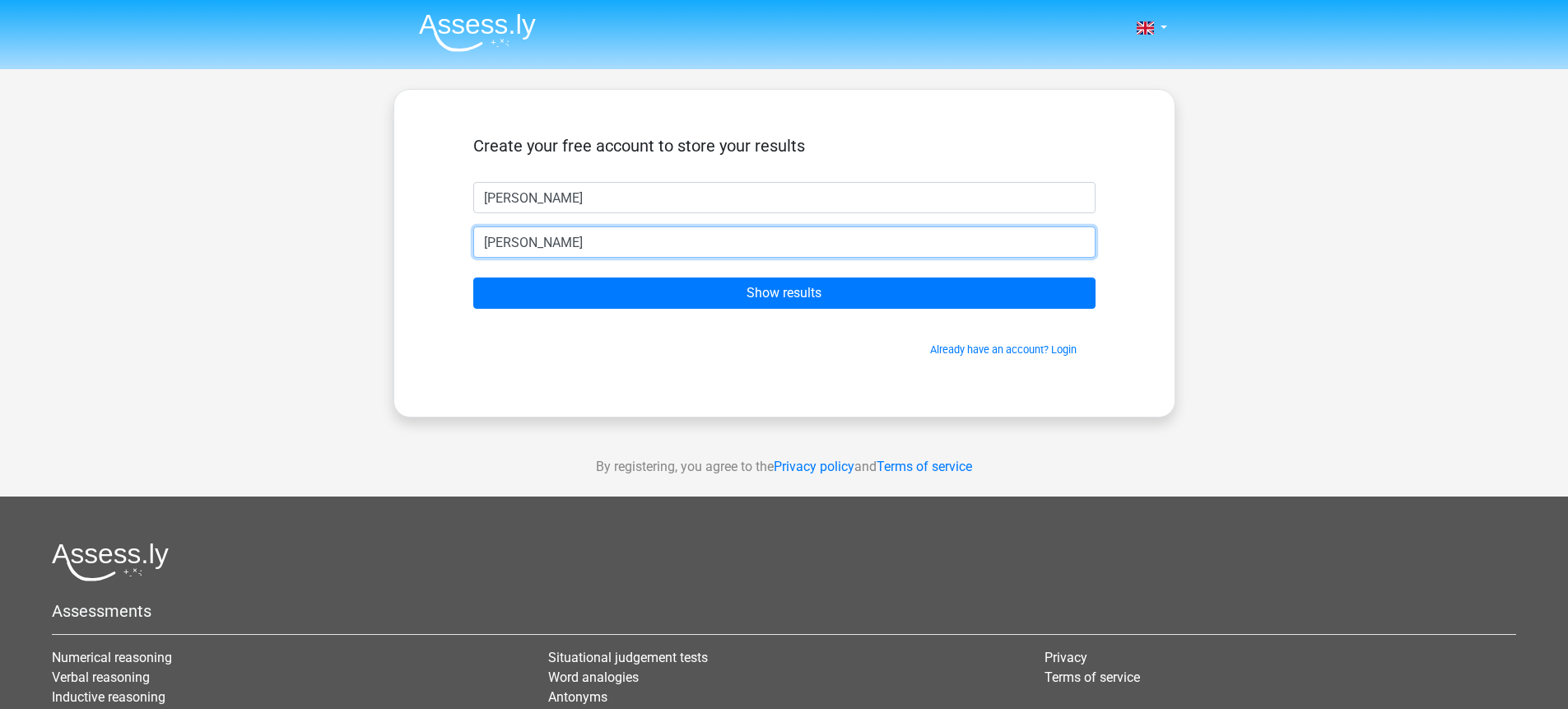
type input "gustavps97@gmail.com"
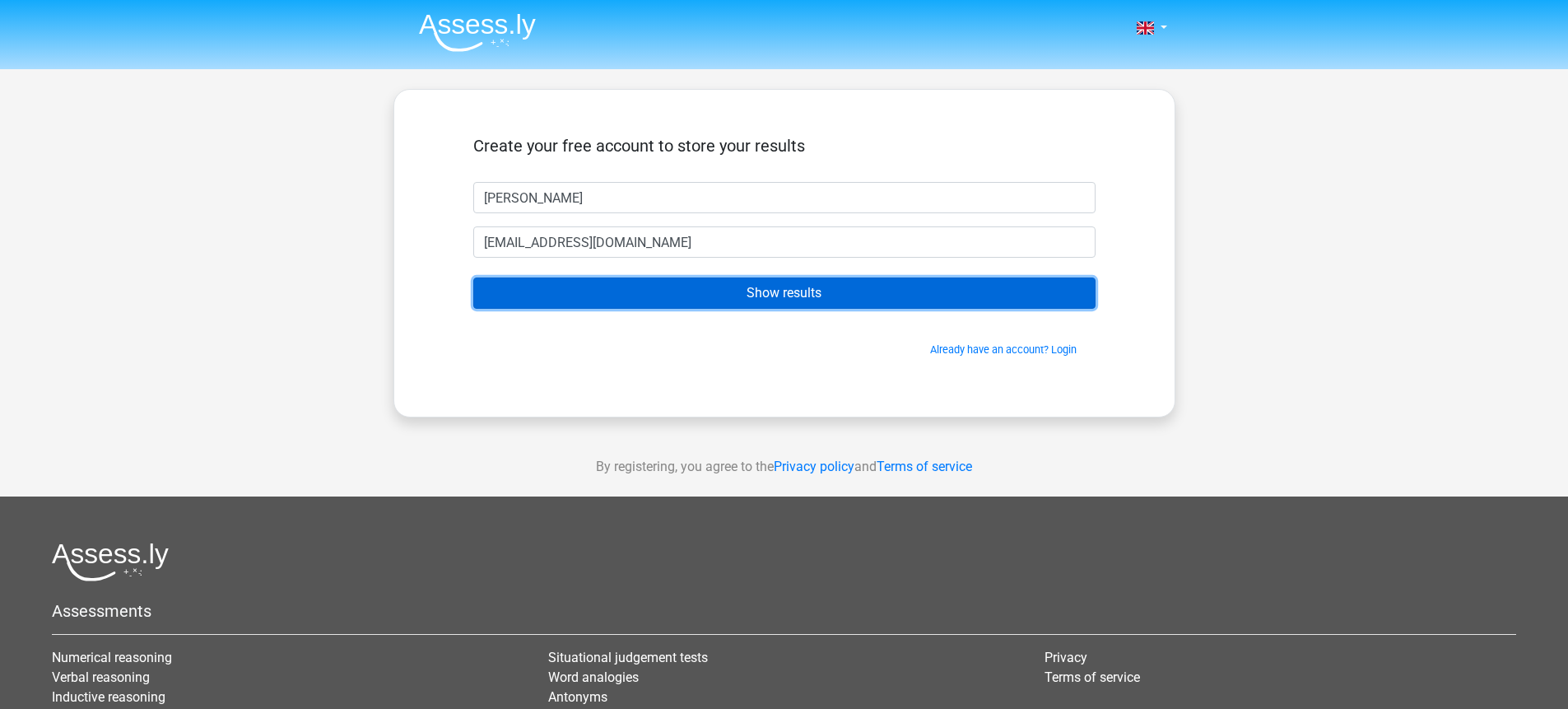
click at [738, 288] on input "Show results" at bounding box center [785, 293] width 622 height 32
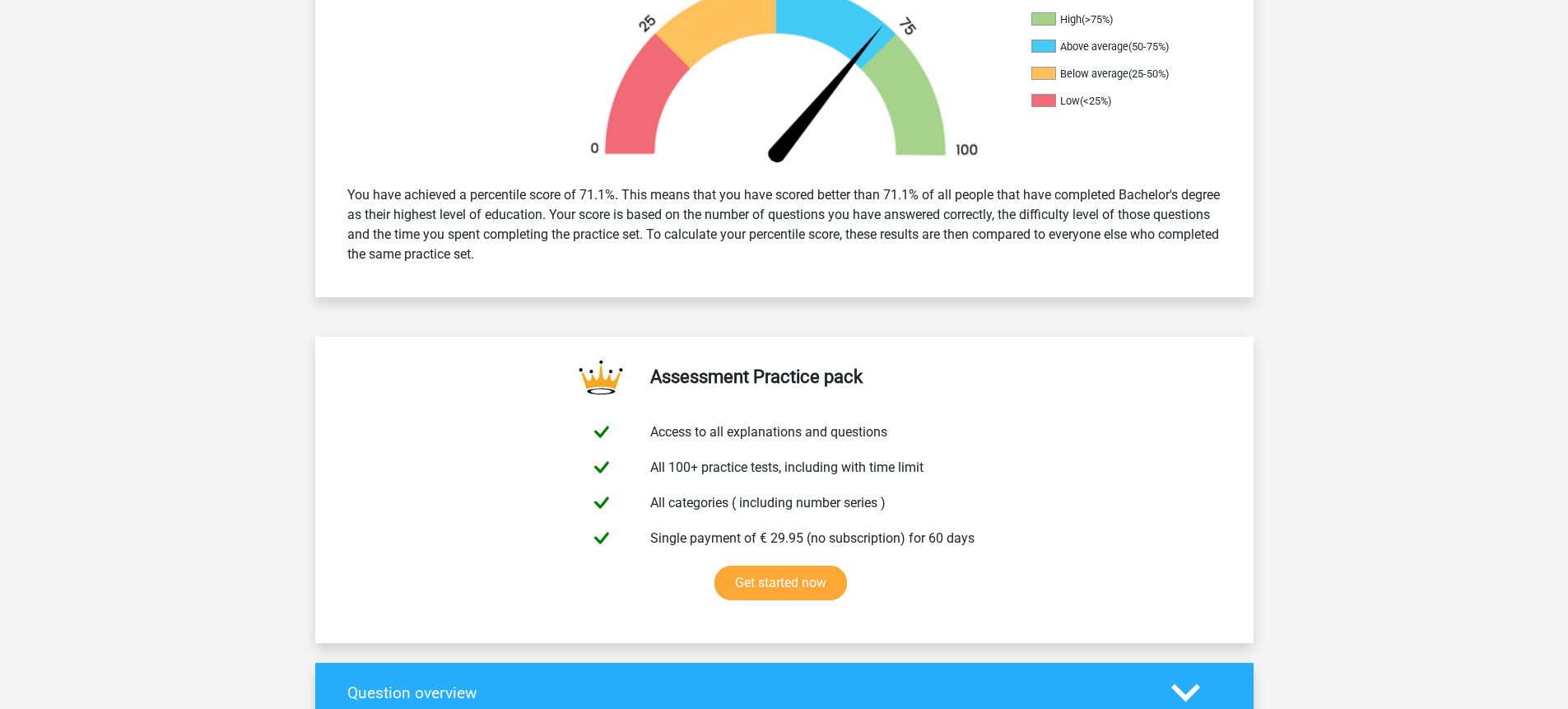
scroll to position [559, 0]
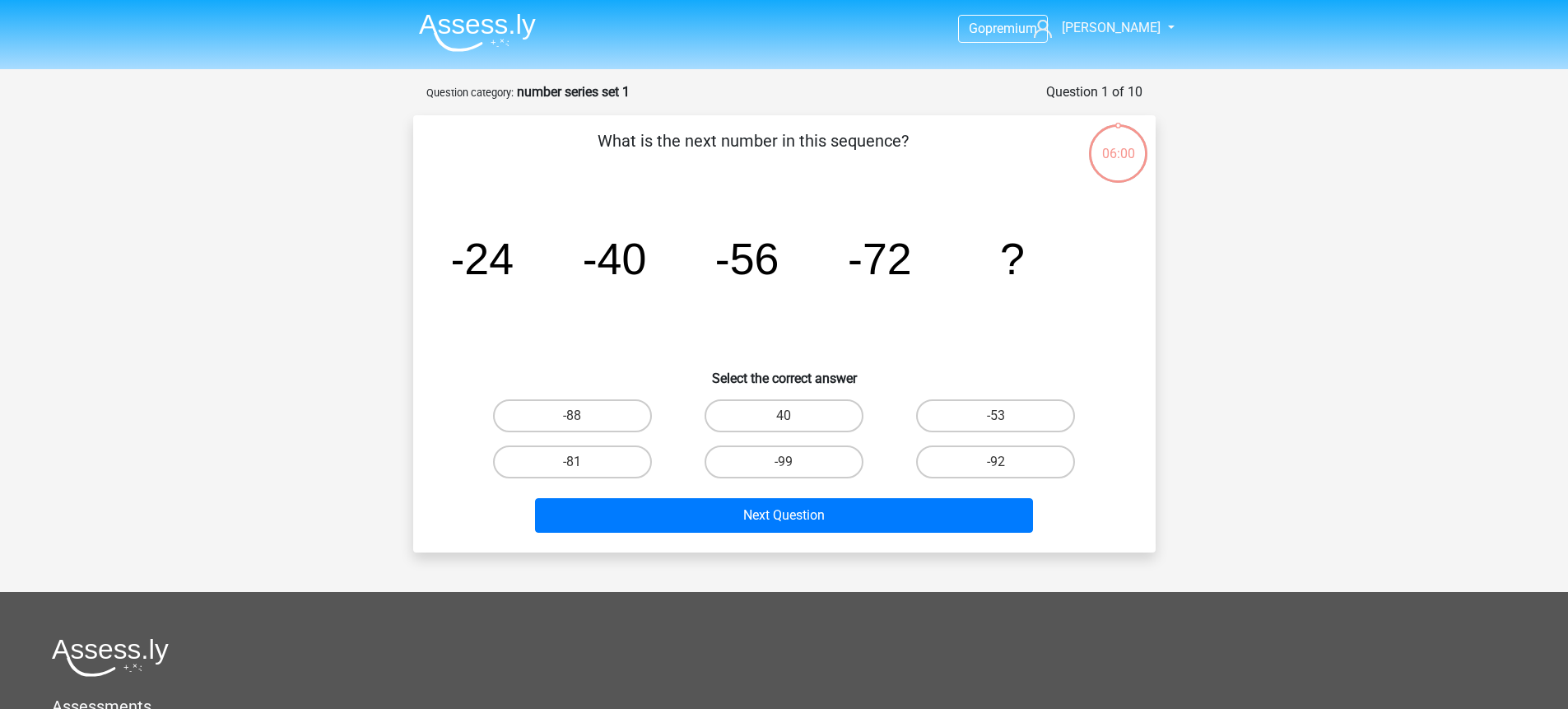
scroll to position [82, 0]
